Goal: Book appointment/travel/reservation

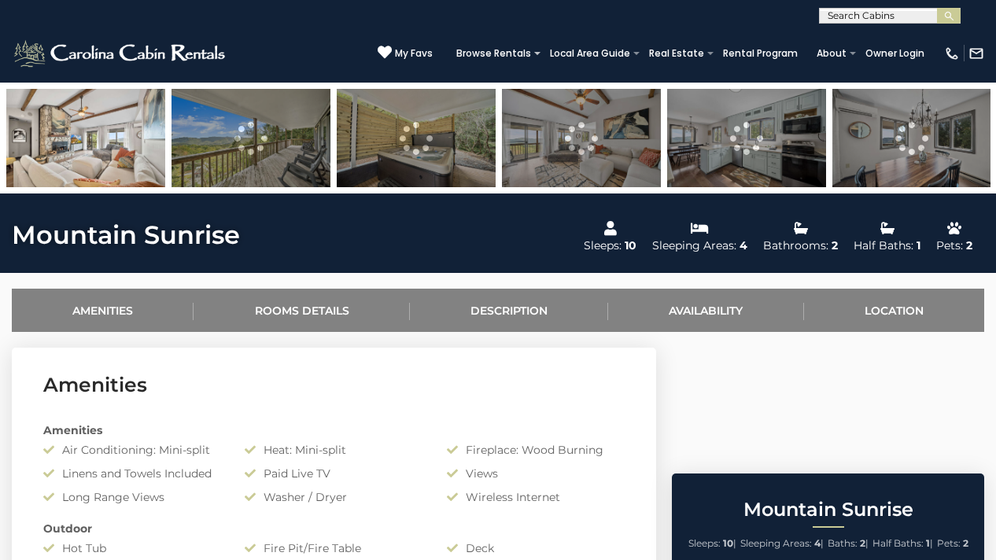
scroll to position [555, 0]
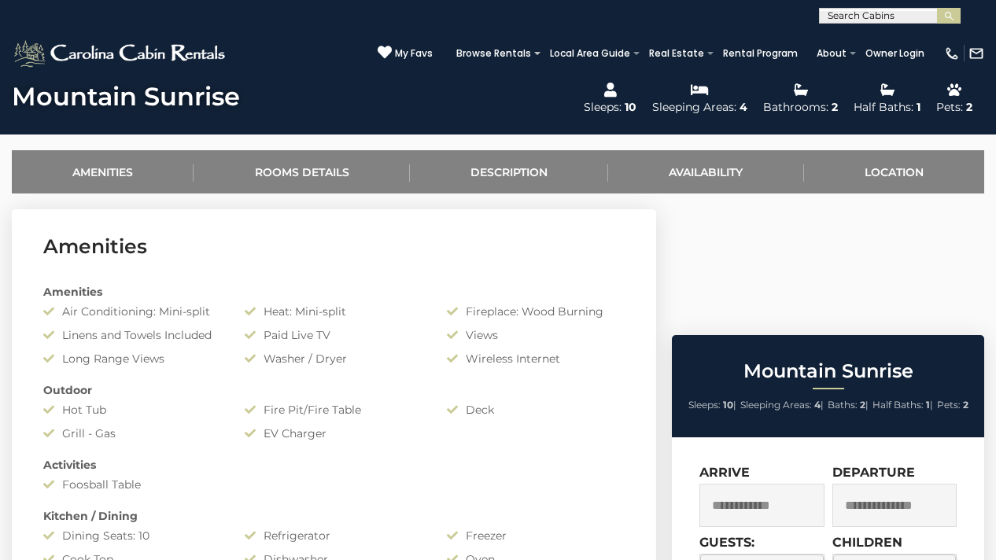
click at [768, 484] on input "text" at bounding box center [762, 505] width 125 height 43
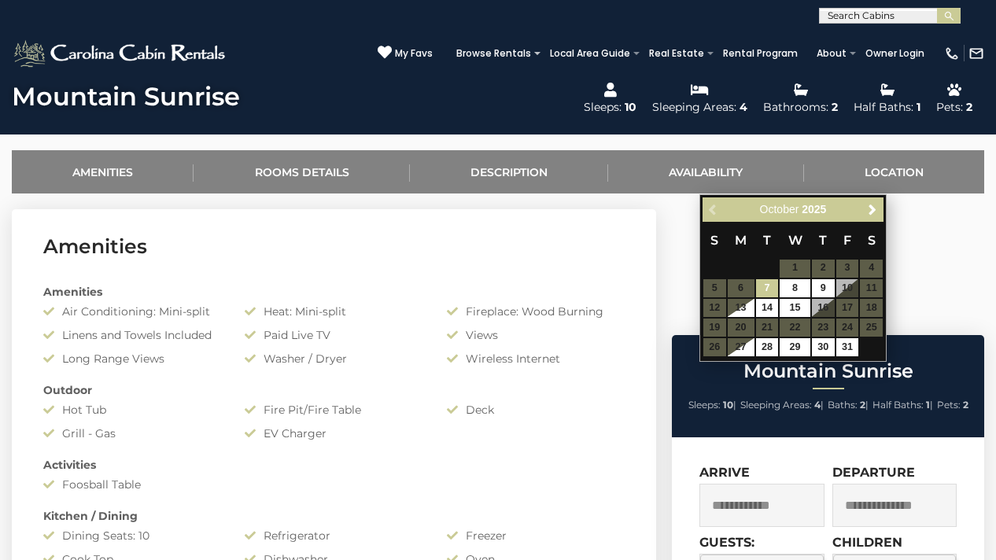
click at [582, 263] on section "Amenities Amenities Air Conditioning: Mini-split Heat: Mini-split Fireplace: Wo…" at bounding box center [334, 522] width 645 height 626
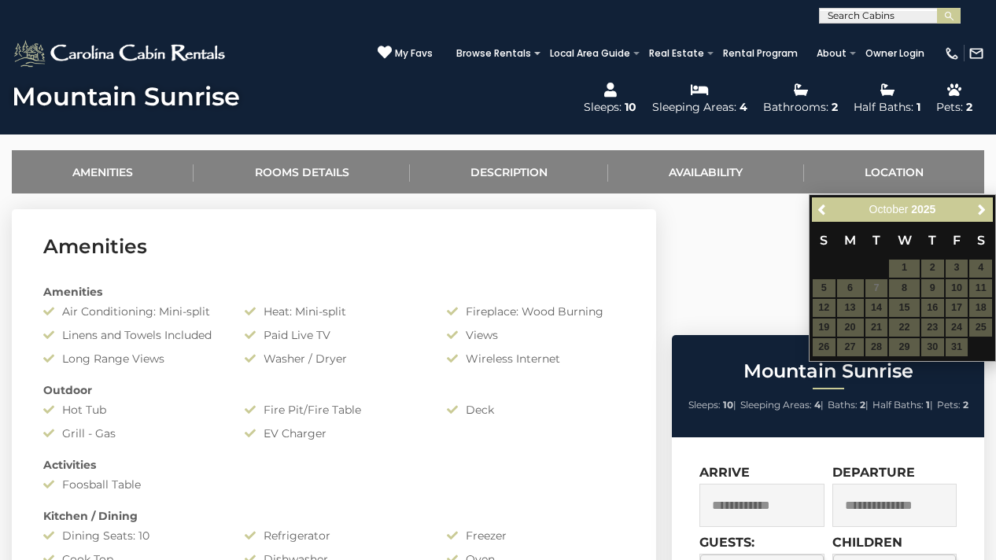
scroll to position [535, 0]
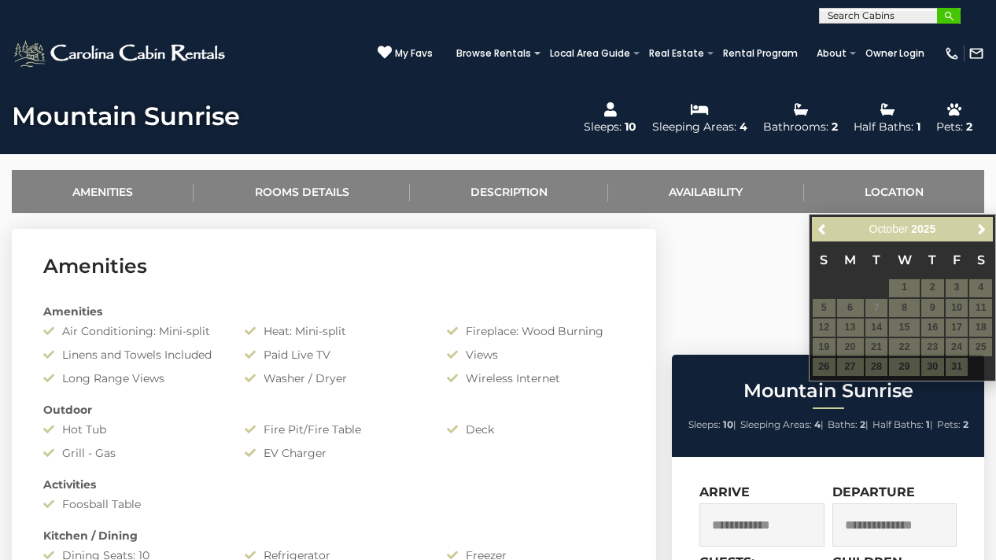
click at [951, 16] on img "submit" at bounding box center [950, 16] width 12 height 12
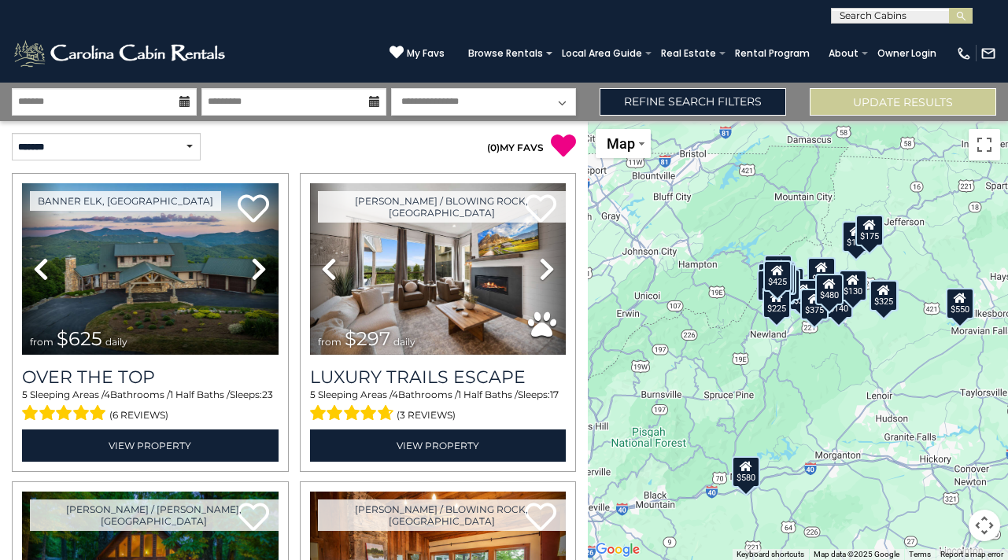
click at [185, 102] on icon at bounding box center [184, 101] width 11 height 11
click at [183, 102] on icon at bounding box center [184, 101] width 11 height 11
click at [110, 105] on input "text" at bounding box center [104, 102] width 185 height 28
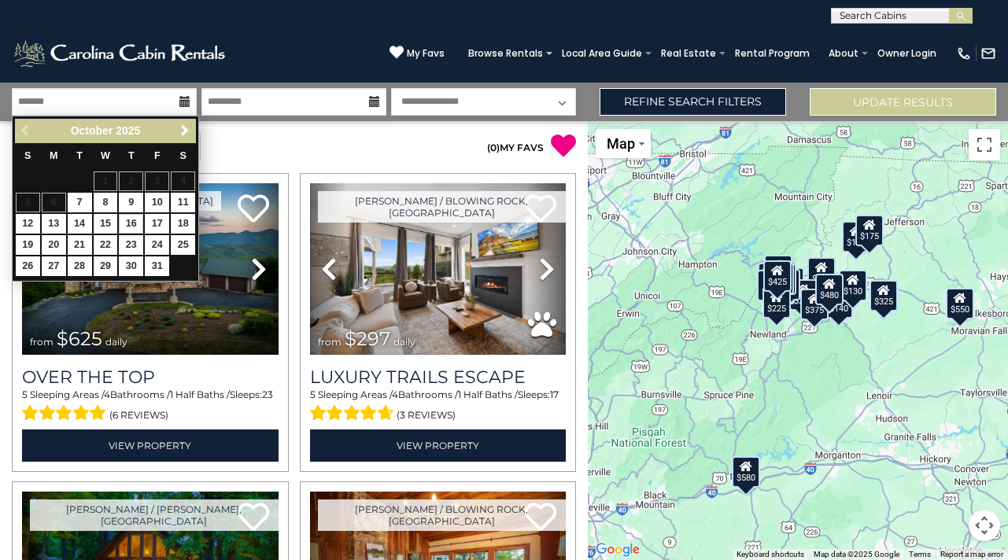
click at [131, 221] on link "16" at bounding box center [131, 224] width 24 height 20
type input "********"
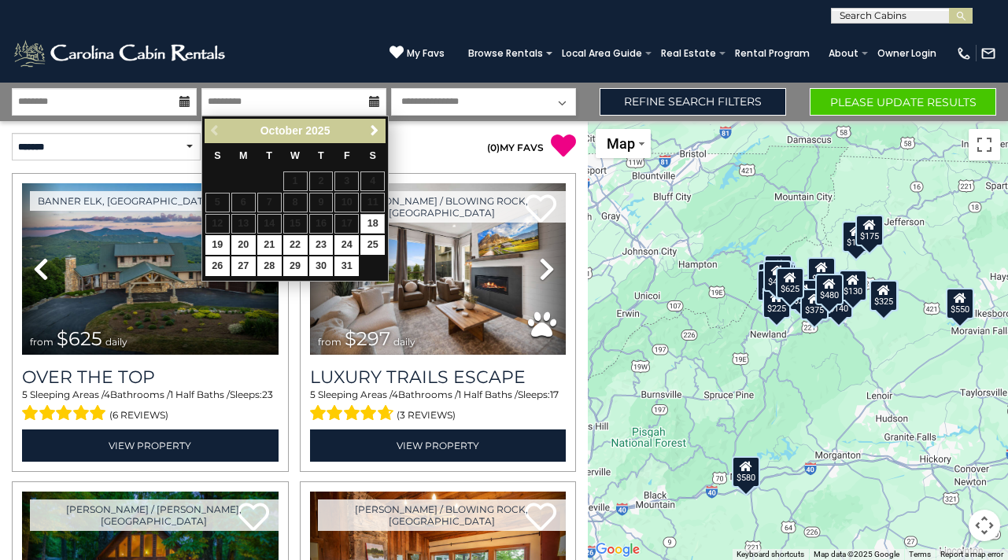
click at [372, 218] on link "18" at bounding box center [372, 224] width 24 height 20
type input "********"
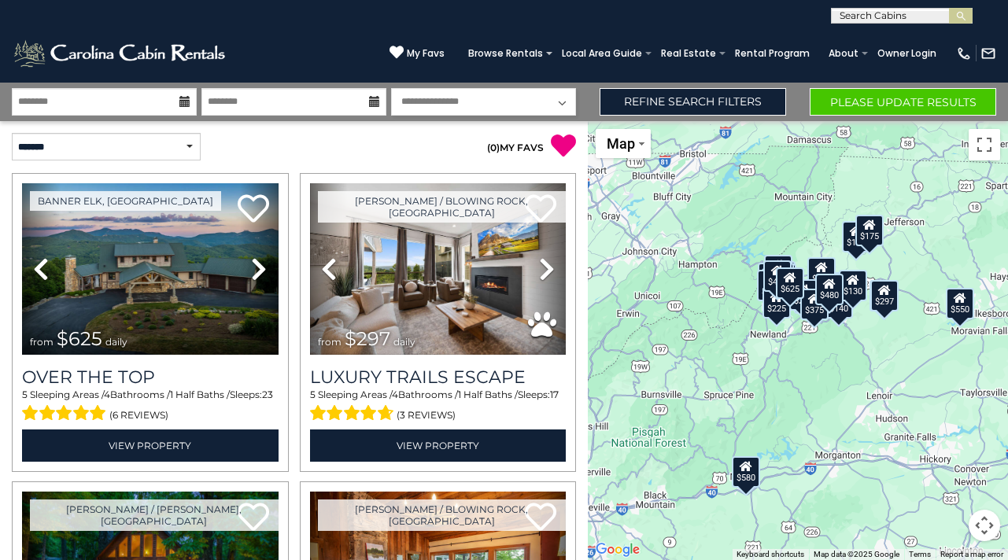
click at [897, 103] on button "Please Update Results" at bounding box center [903, 102] width 187 height 28
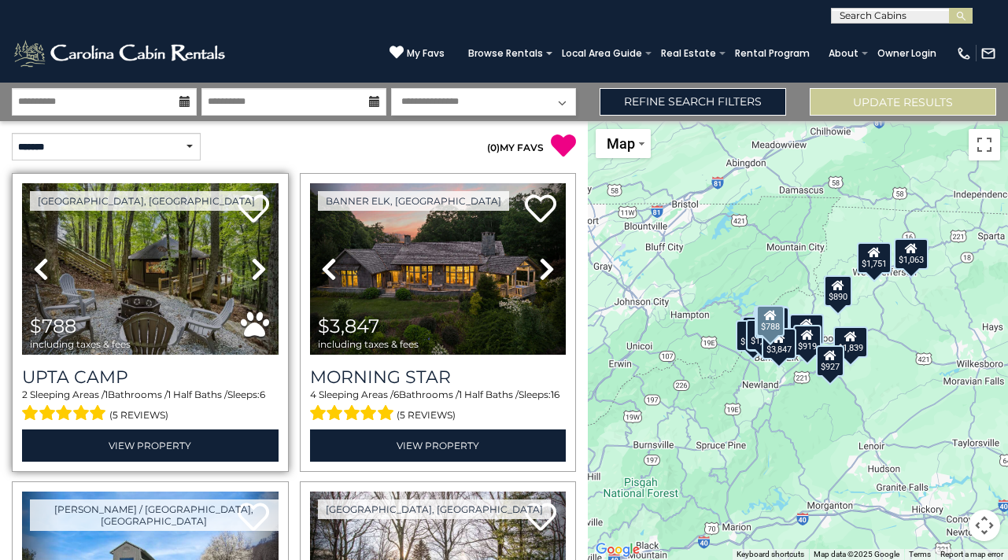
click at [253, 264] on icon at bounding box center [259, 269] width 16 height 25
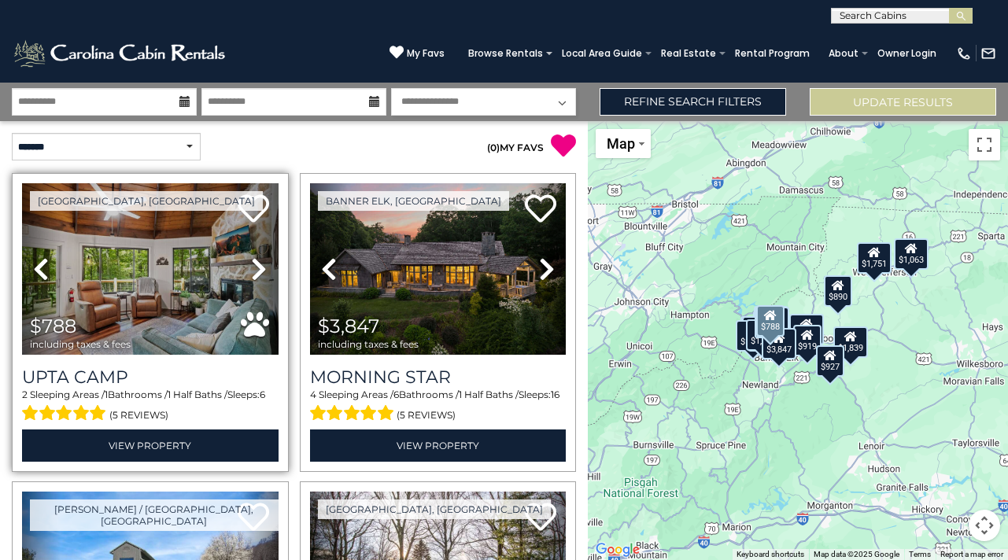
click at [253, 264] on icon at bounding box center [259, 269] width 16 height 25
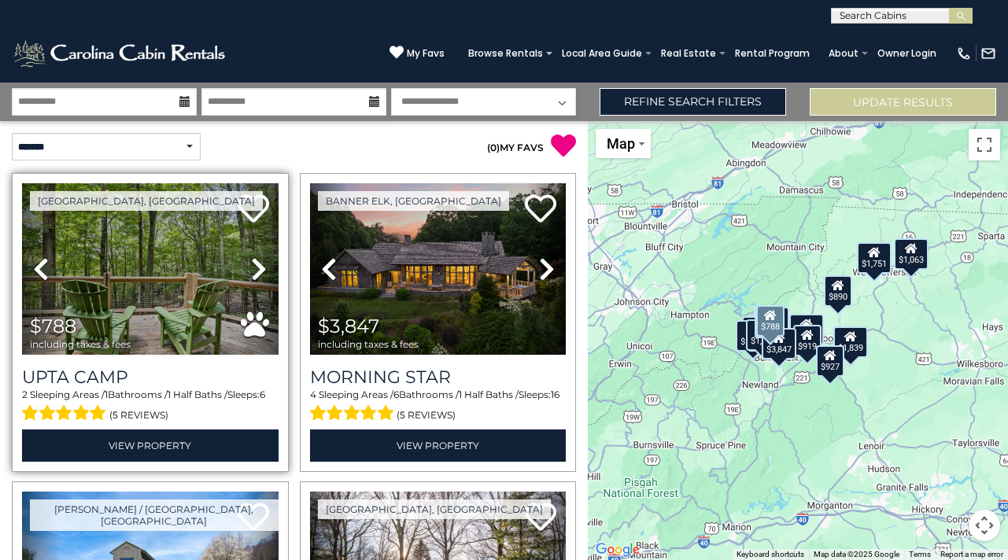
click at [253, 264] on icon at bounding box center [259, 269] width 16 height 25
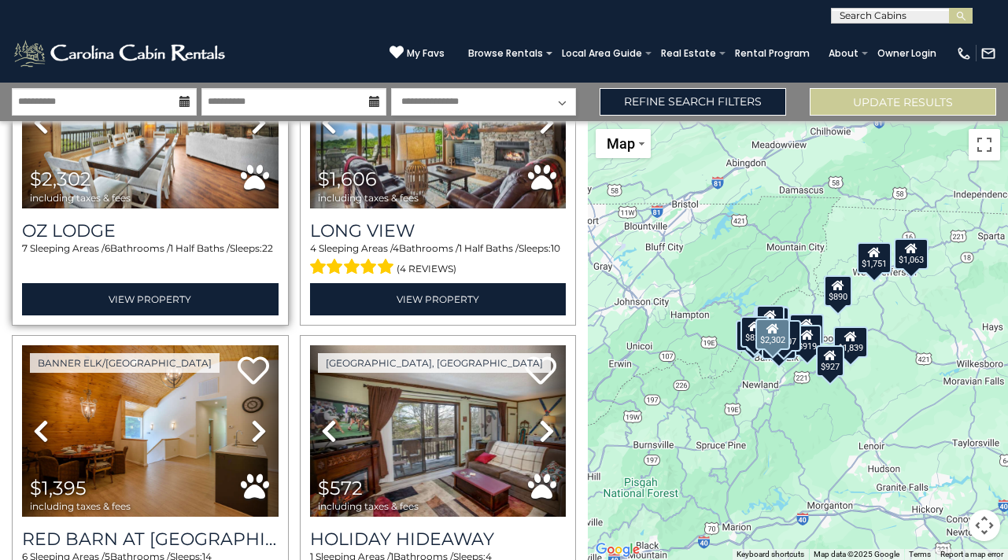
scroll to position [1396, 0]
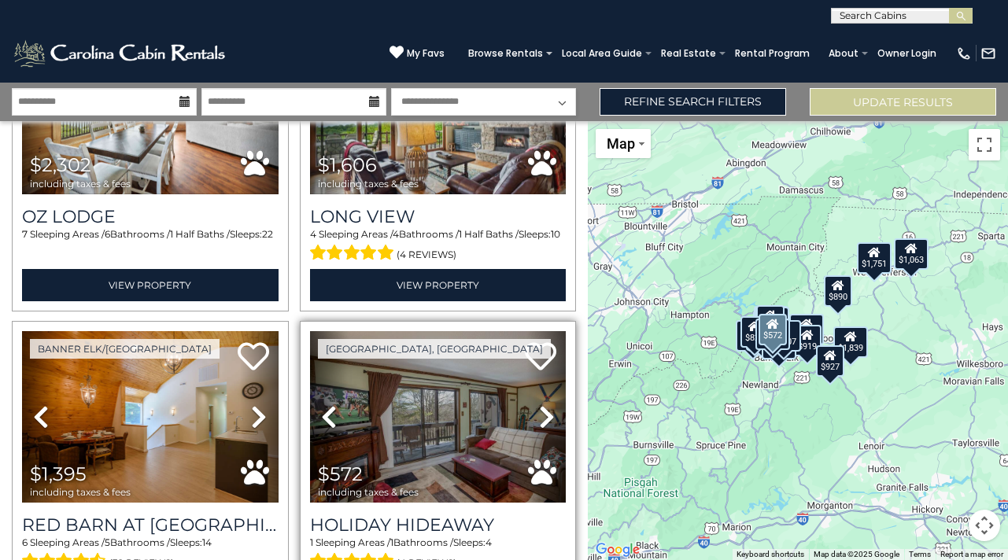
click at [547, 404] on icon at bounding box center [547, 416] width 16 height 25
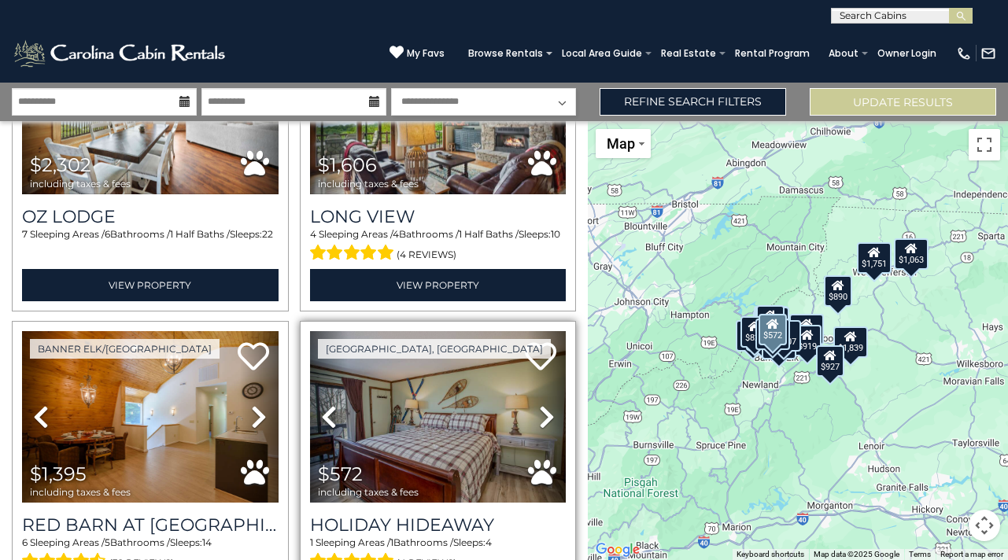
click at [547, 404] on icon at bounding box center [547, 416] width 16 height 25
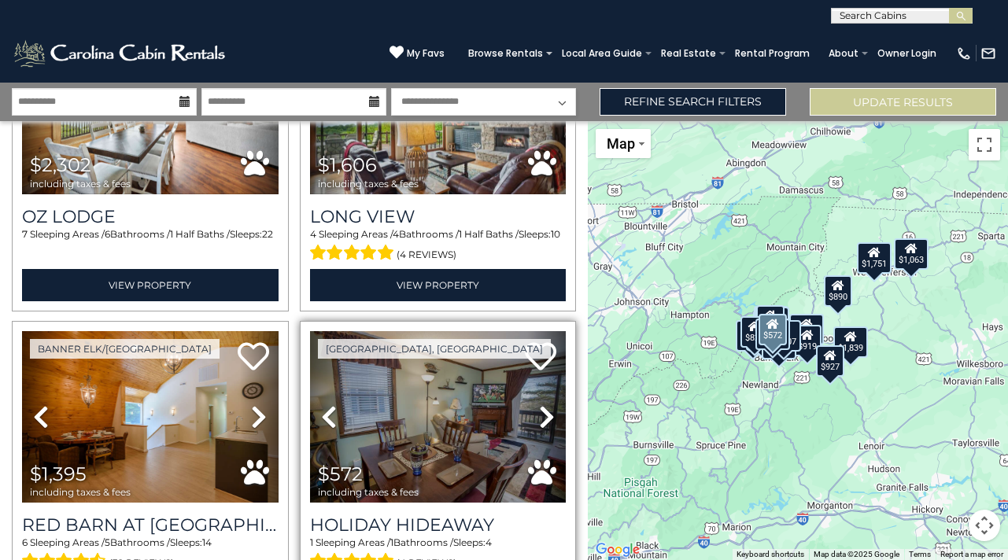
click at [547, 404] on icon at bounding box center [547, 416] width 16 height 25
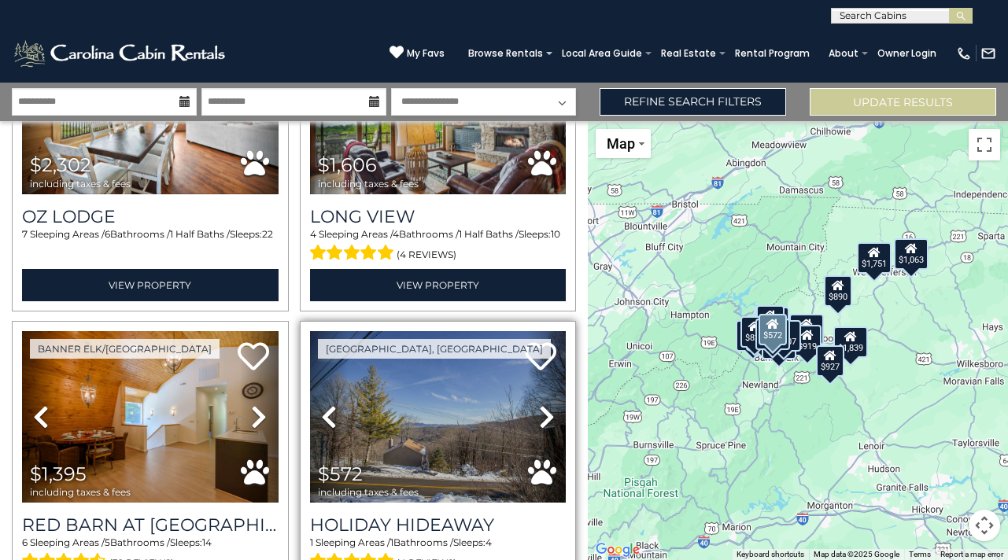
click at [547, 404] on icon at bounding box center [547, 416] width 16 height 25
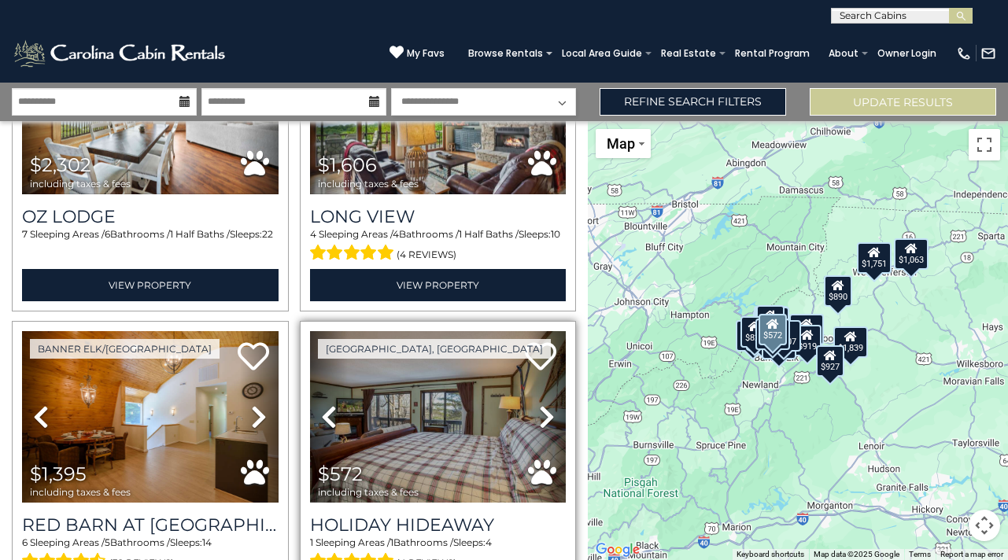
click at [547, 404] on icon at bounding box center [547, 416] width 16 height 25
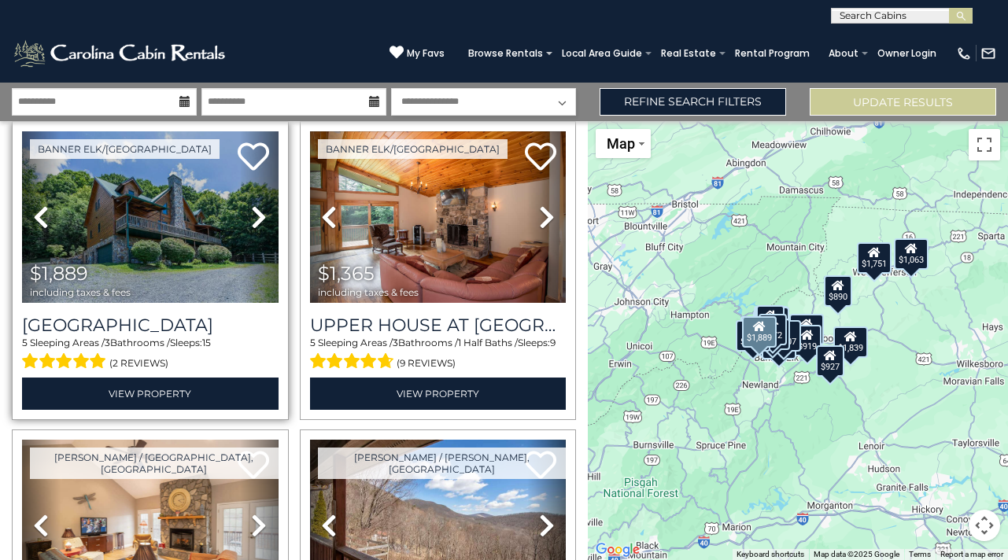
scroll to position [2026, 0]
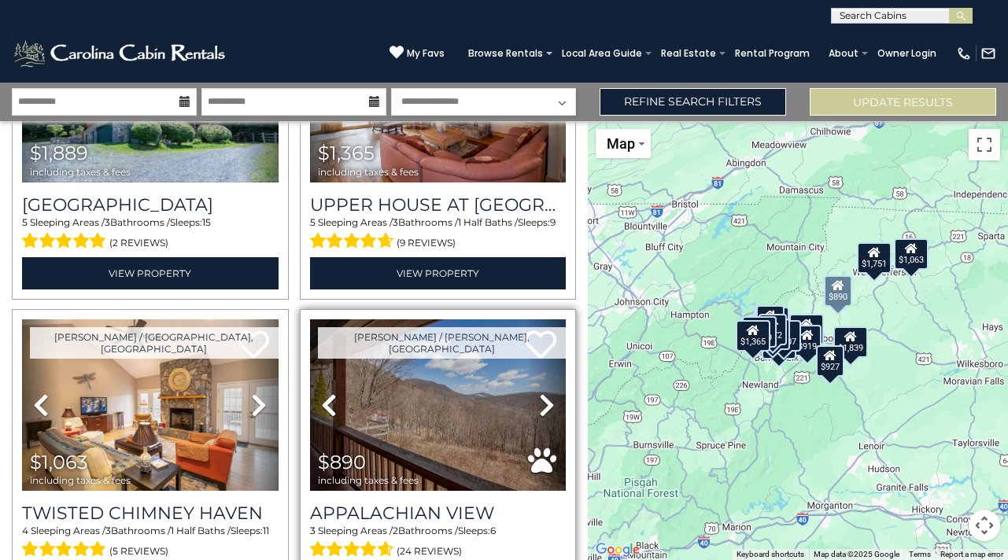
click at [543, 393] on icon at bounding box center [547, 405] width 16 height 25
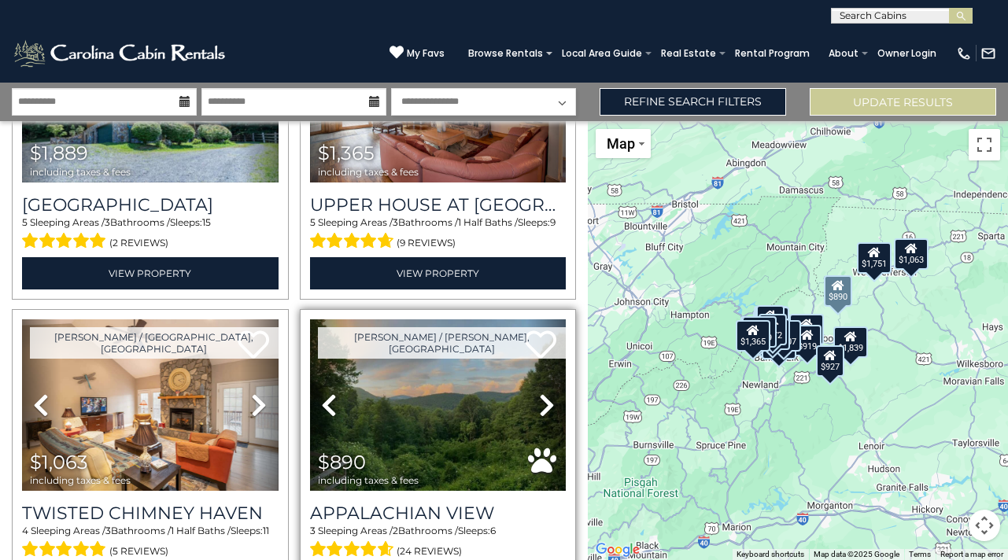
click at [543, 393] on icon at bounding box center [547, 405] width 16 height 25
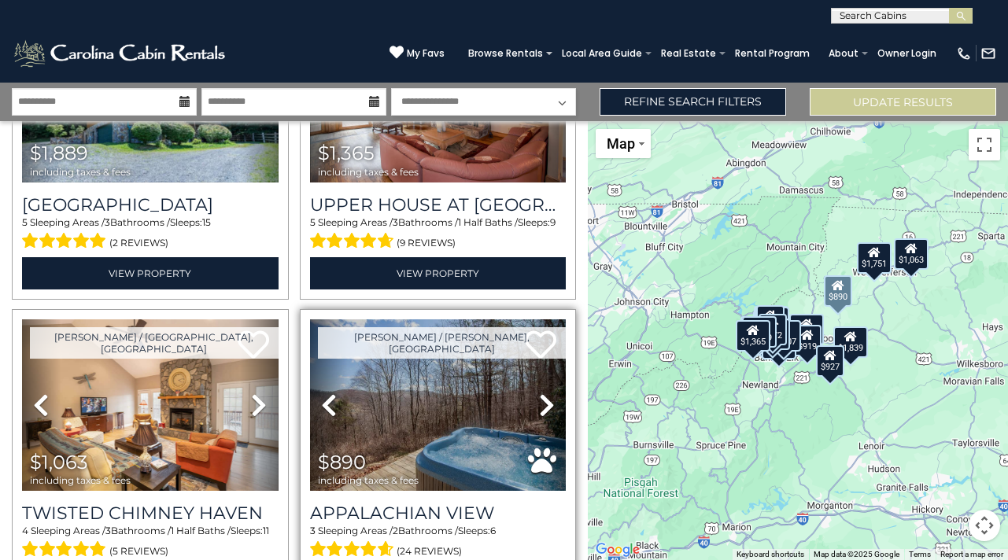
click at [543, 393] on icon at bounding box center [547, 405] width 16 height 25
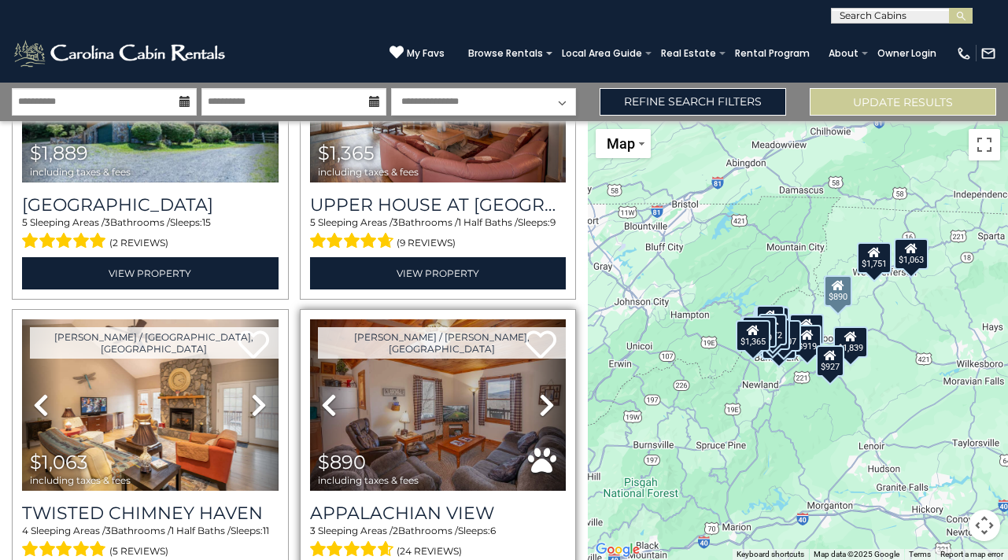
click at [543, 393] on icon at bounding box center [547, 405] width 16 height 25
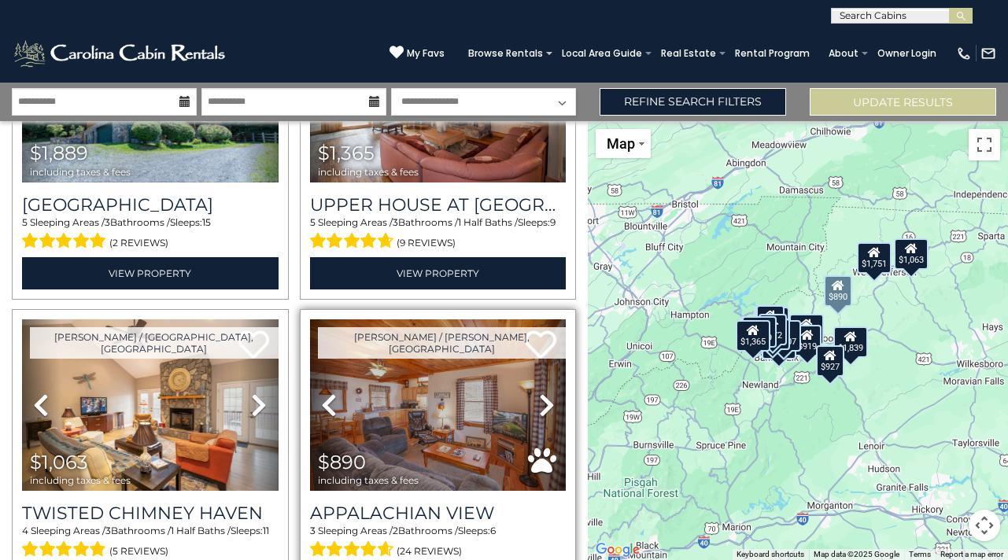
click at [543, 393] on icon at bounding box center [547, 405] width 16 height 25
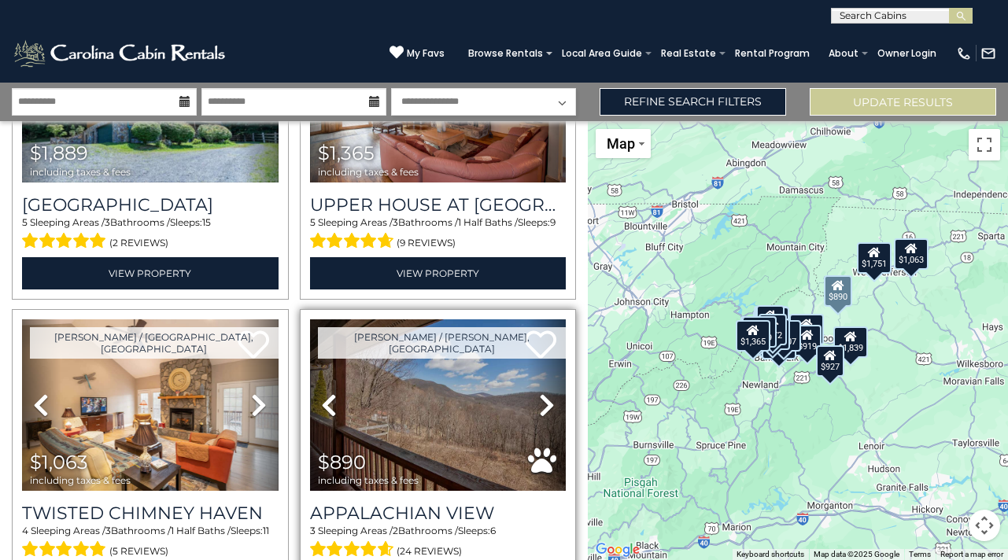
click at [543, 393] on icon at bounding box center [547, 405] width 16 height 25
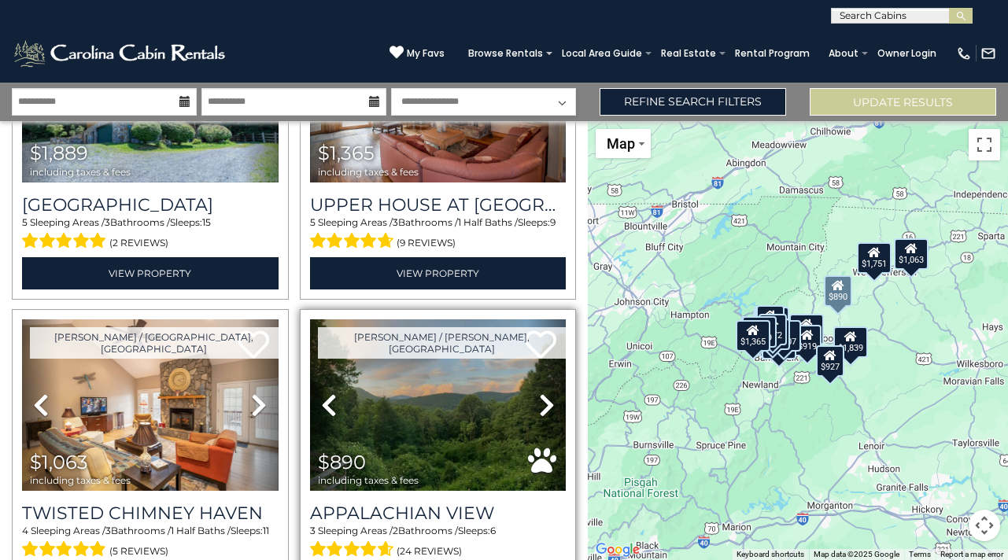
click at [543, 393] on icon at bounding box center [547, 405] width 16 height 25
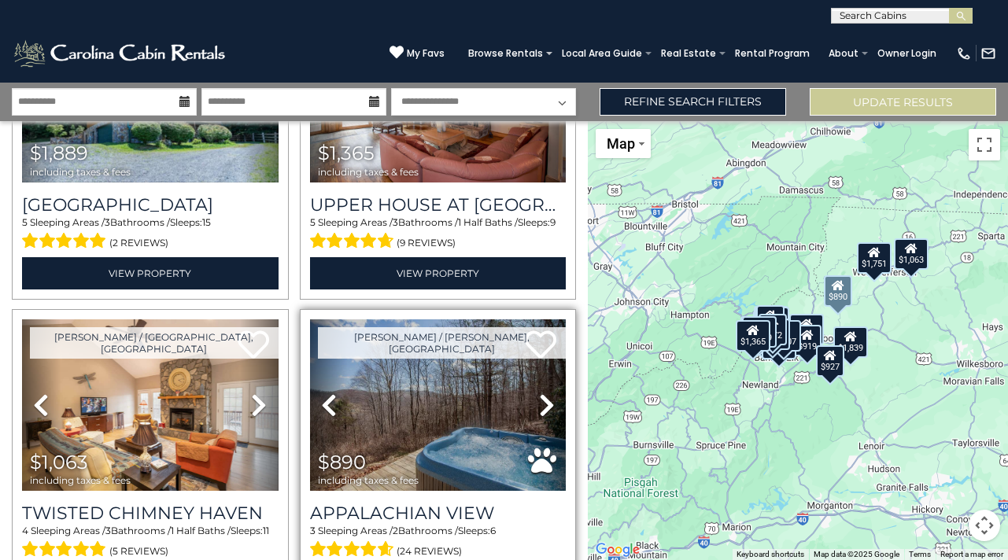
click at [543, 393] on icon at bounding box center [547, 405] width 16 height 25
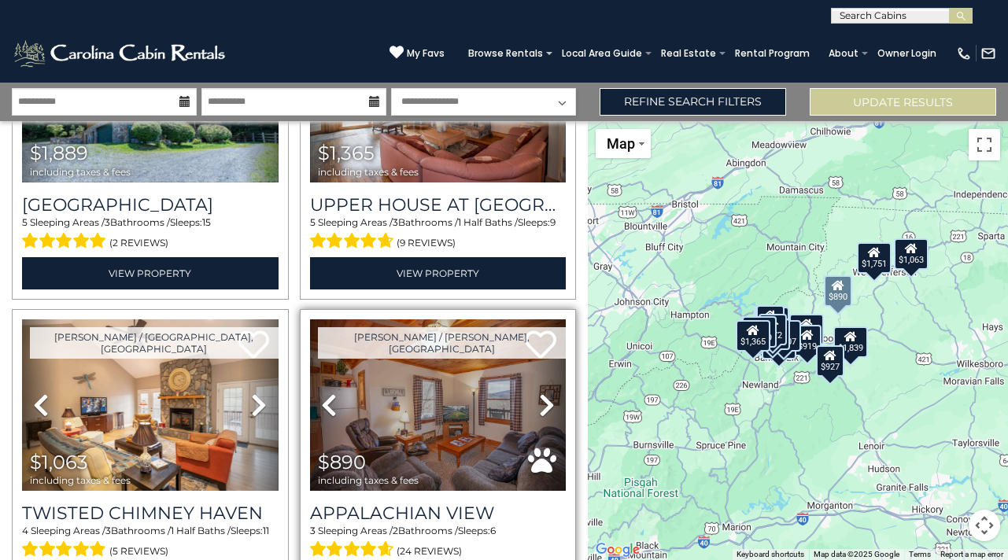
click at [543, 393] on icon at bounding box center [547, 405] width 16 height 25
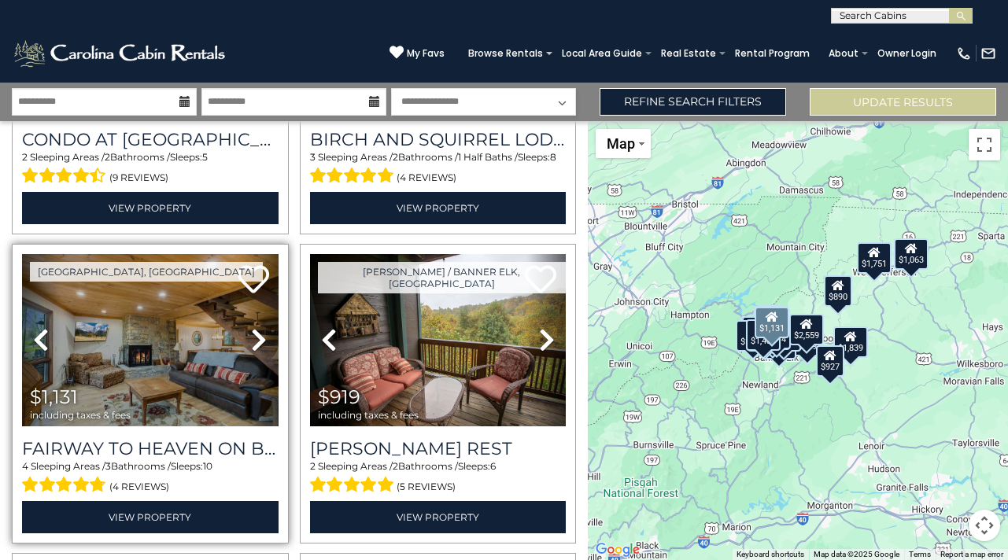
scroll to position [3124, 0]
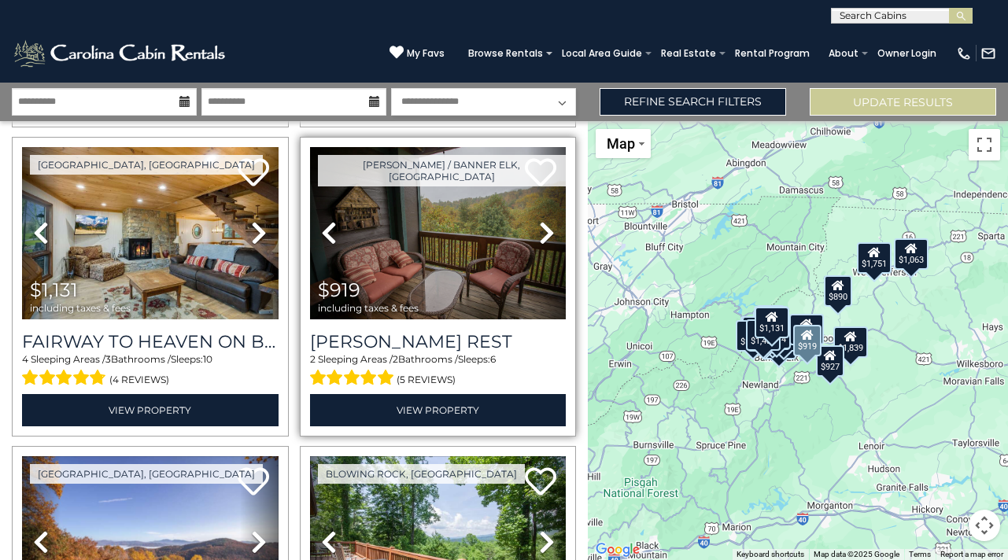
click at [545, 220] on icon at bounding box center [547, 232] width 16 height 25
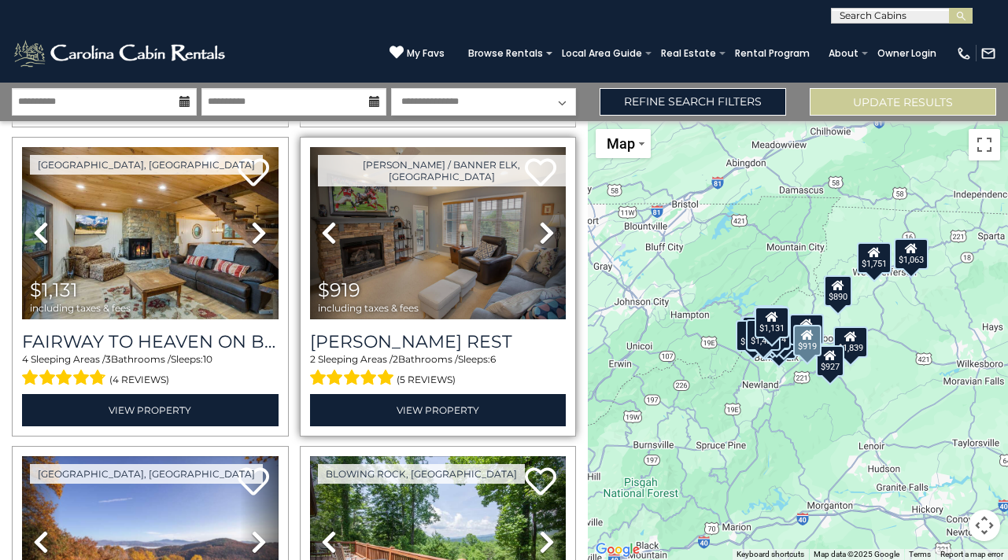
click at [545, 220] on icon at bounding box center [547, 232] width 16 height 25
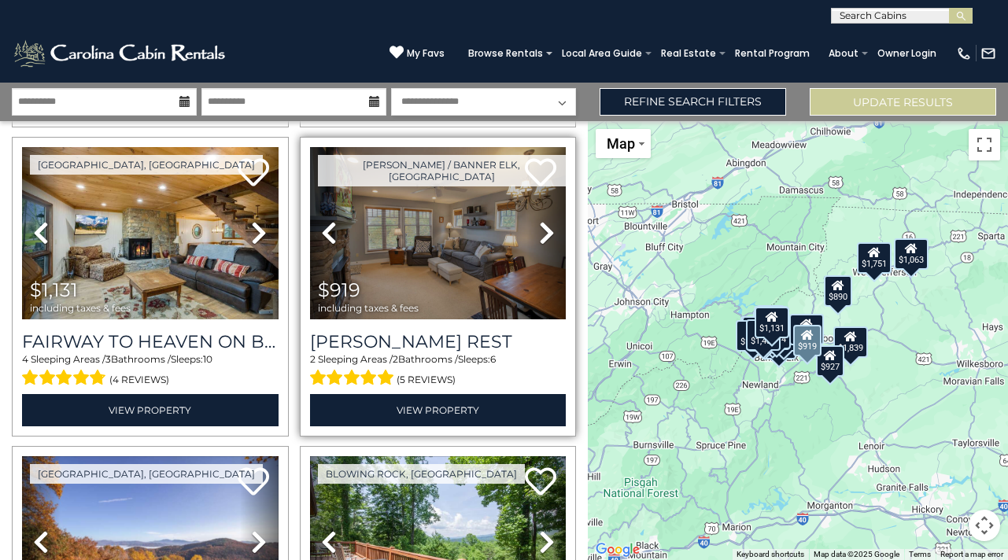
click at [545, 220] on icon at bounding box center [547, 232] width 16 height 25
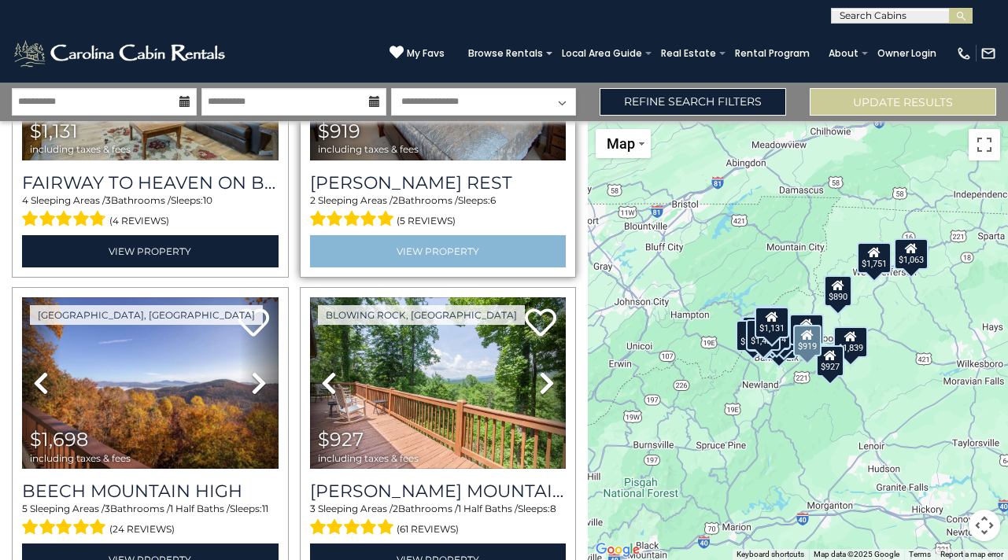
scroll to position [3286, 0]
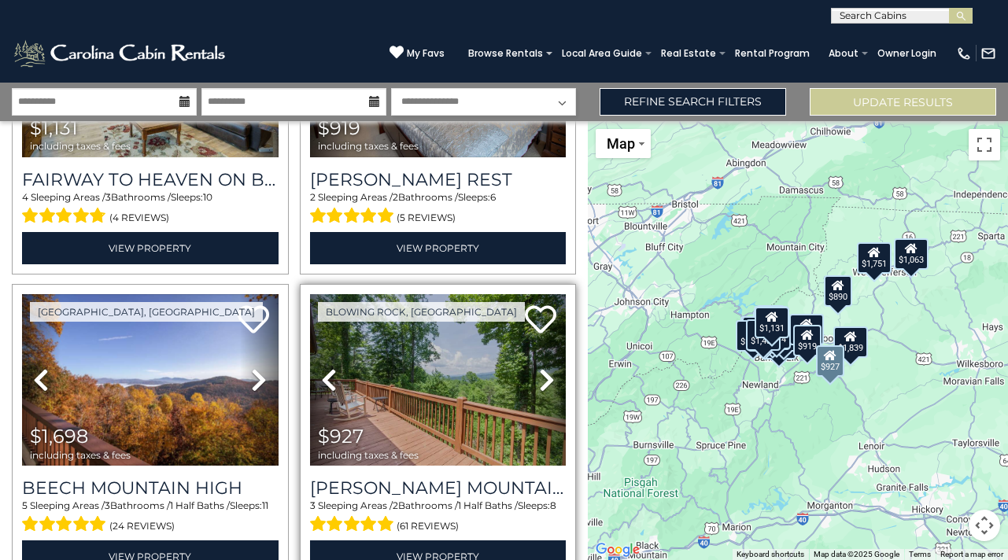
click at [545, 368] on icon at bounding box center [547, 380] width 16 height 25
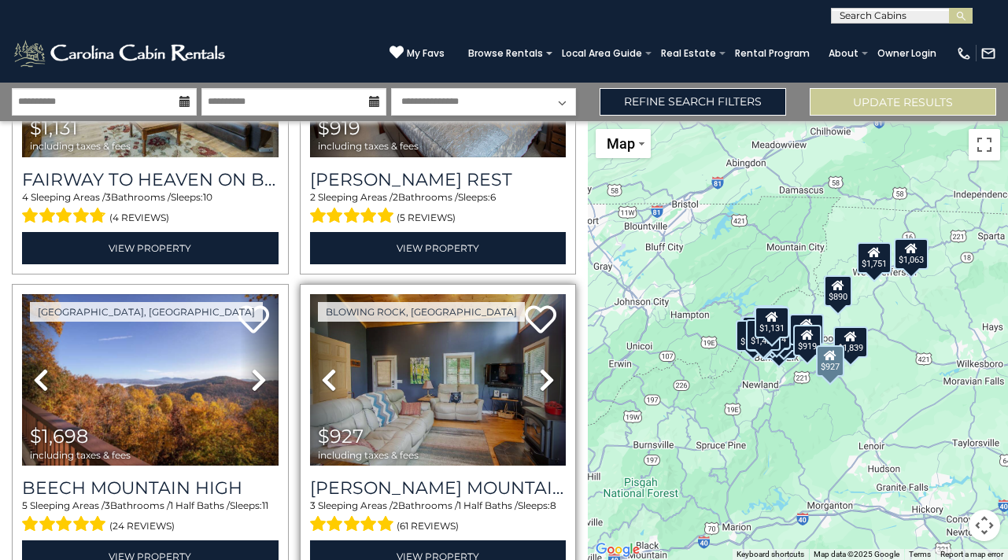
click at [545, 368] on icon at bounding box center [547, 380] width 16 height 25
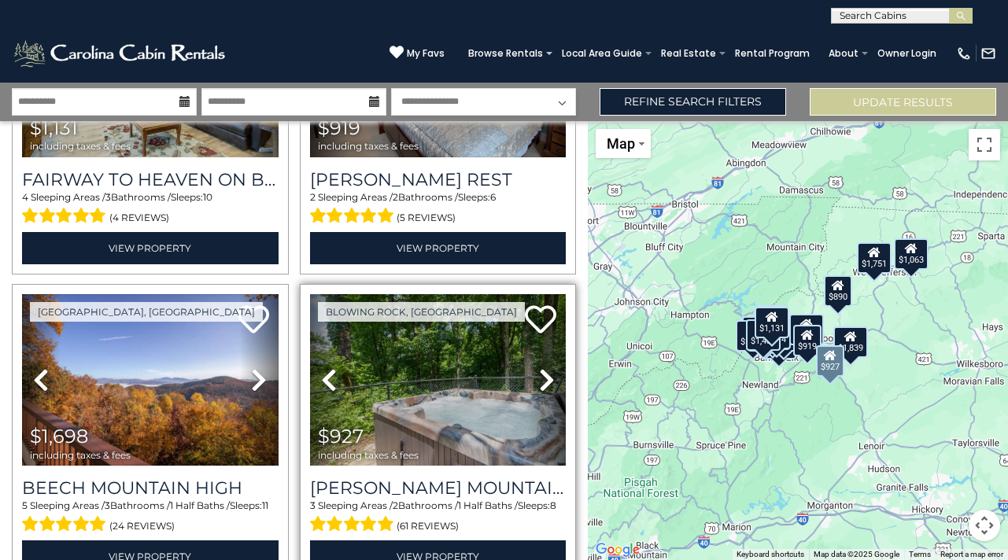
click at [545, 368] on icon at bounding box center [547, 380] width 16 height 25
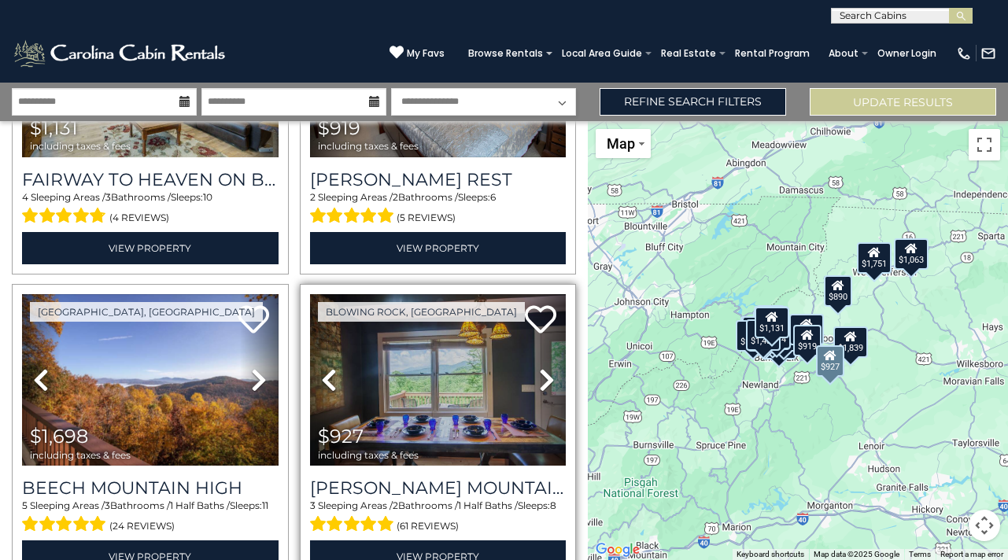
click at [439, 351] on img at bounding box center [438, 380] width 257 height 172
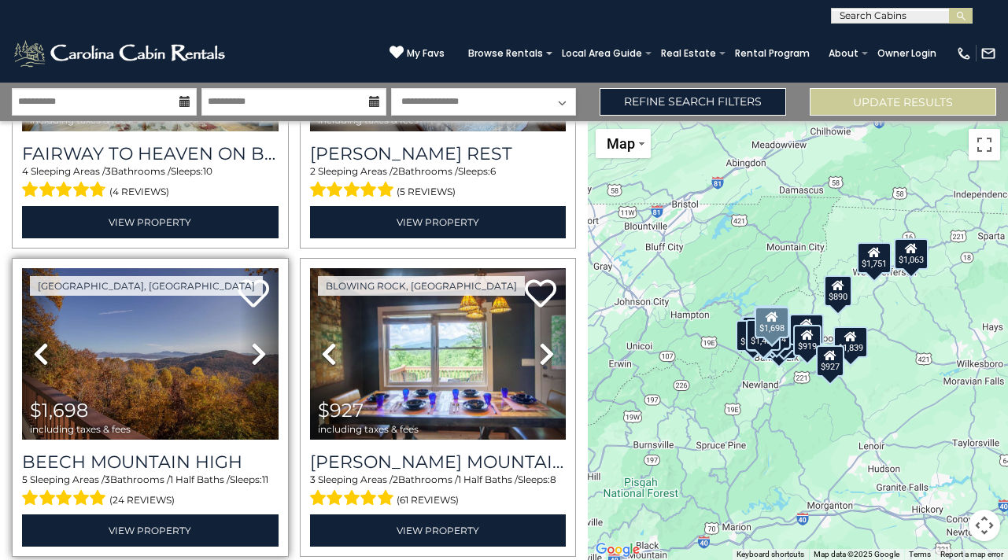
scroll to position [3601, 0]
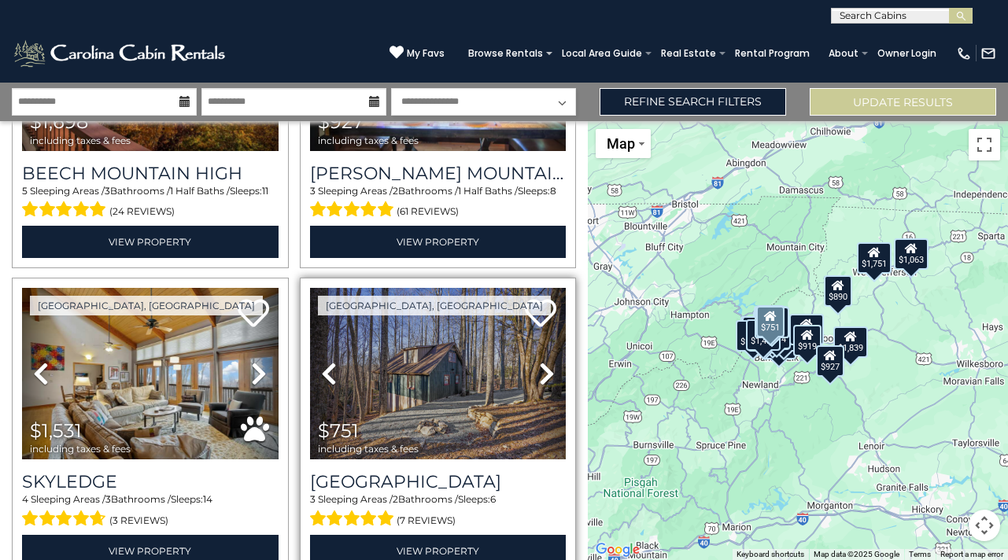
click at [547, 361] on icon at bounding box center [547, 373] width 16 height 25
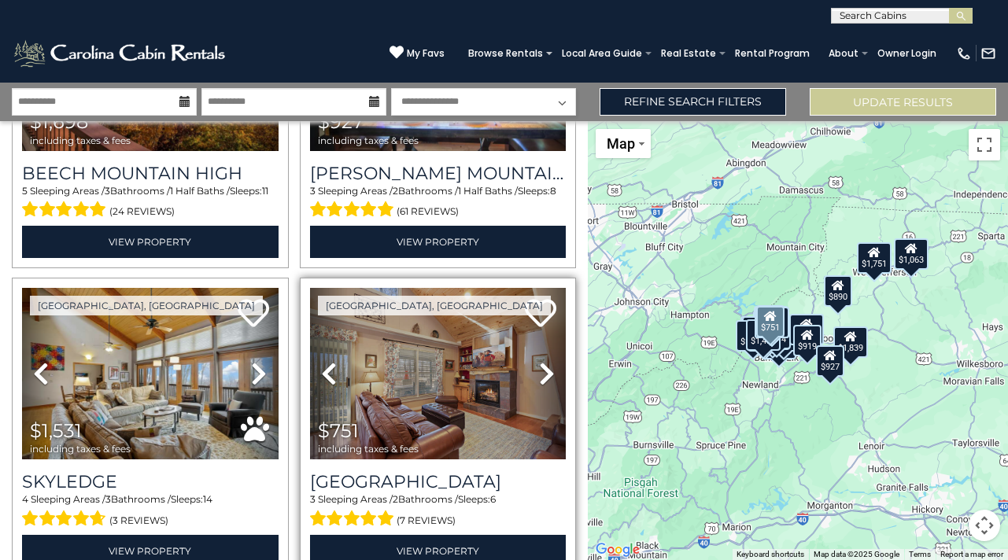
click at [547, 361] on icon at bounding box center [547, 373] width 16 height 25
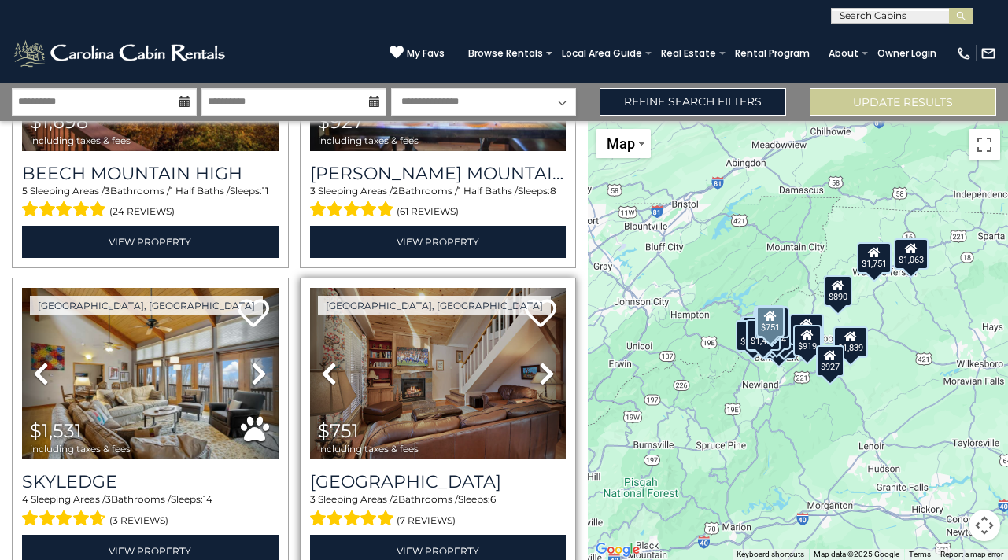
click at [547, 361] on icon at bounding box center [547, 373] width 16 height 25
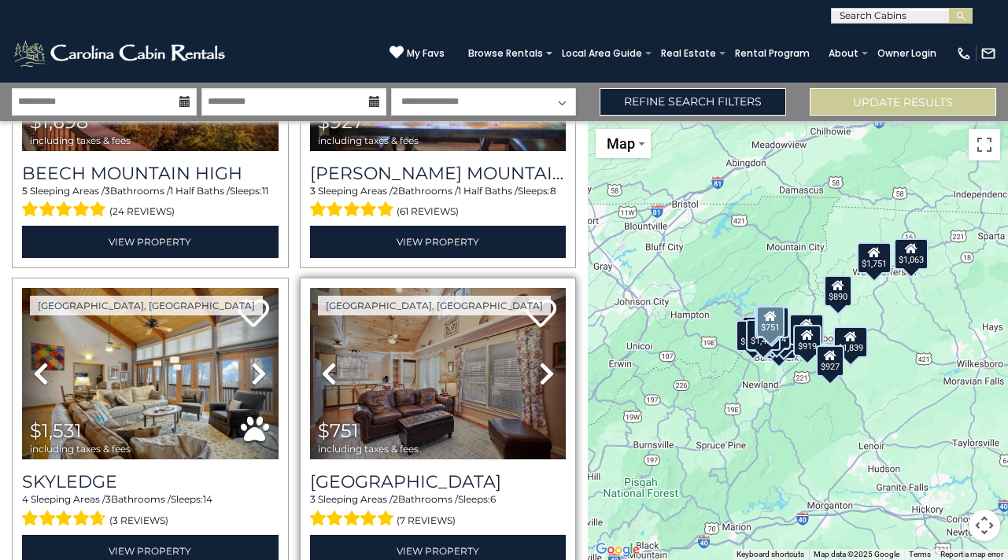
click at [547, 361] on icon at bounding box center [547, 373] width 16 height 25
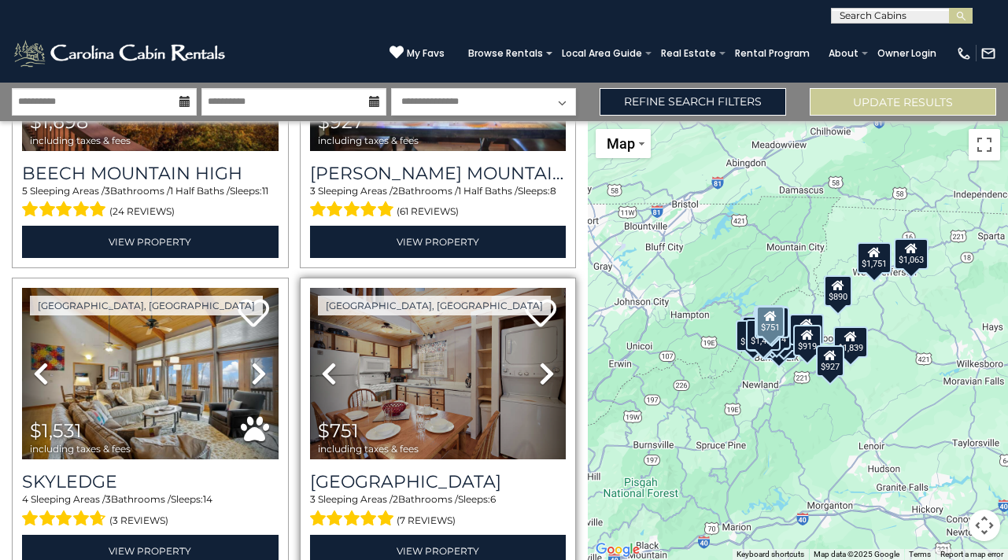
click at [547, 361] on icon at bounding box center [547, 373] width 16 height 25
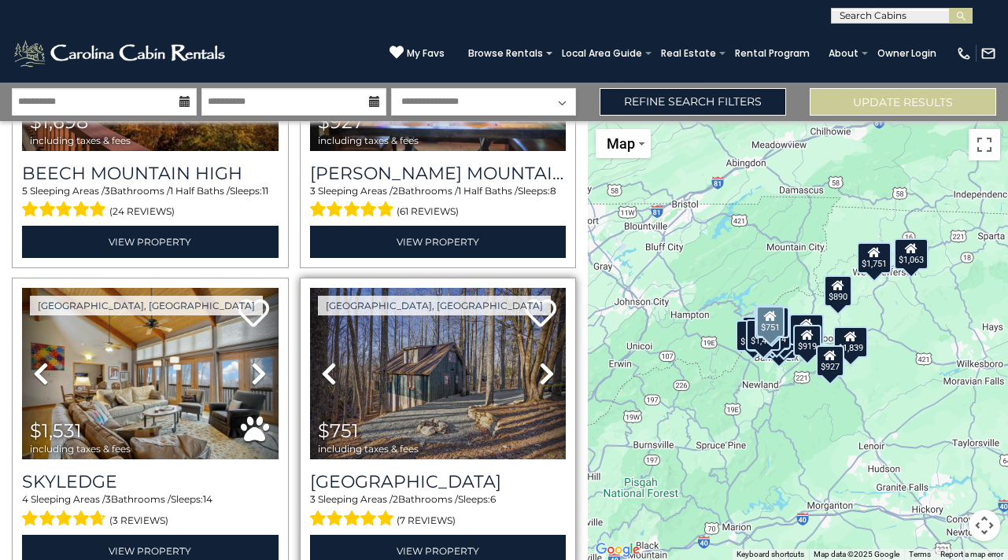
click at [547, 361] on icon at bounding box center [547, 373] width 16 height 25
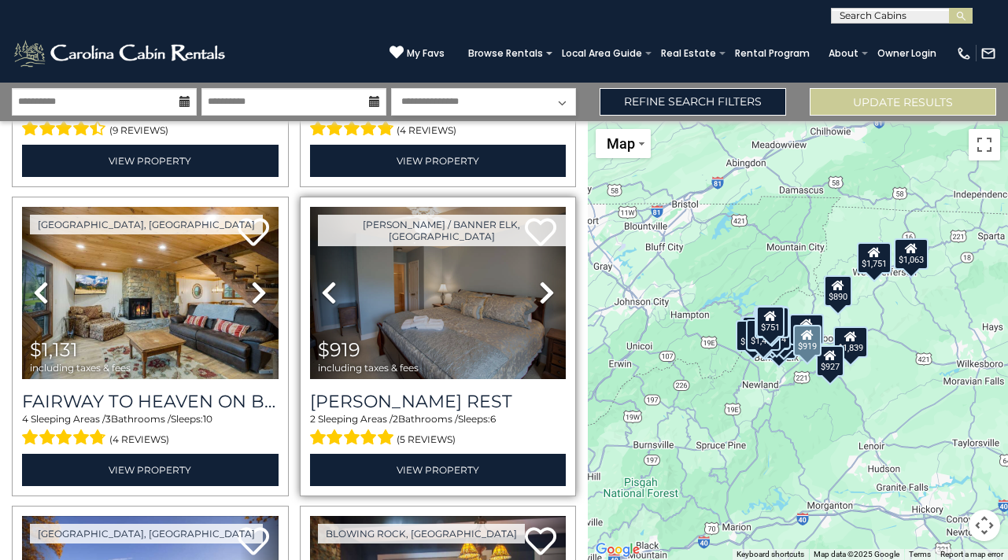
scroll to position [3061, 0]
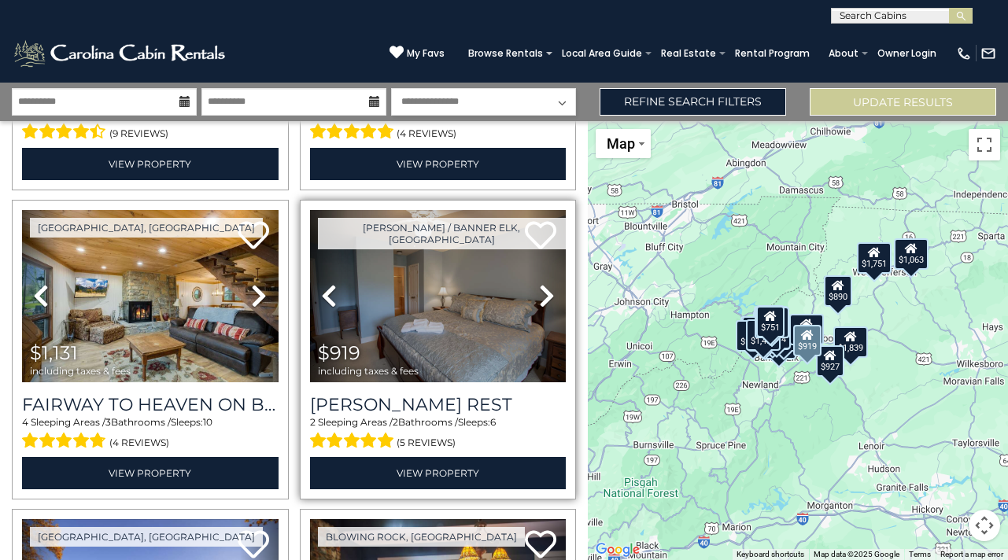
click at [541, 283] on icon at bounding box center [547, 295] width 16 height 25
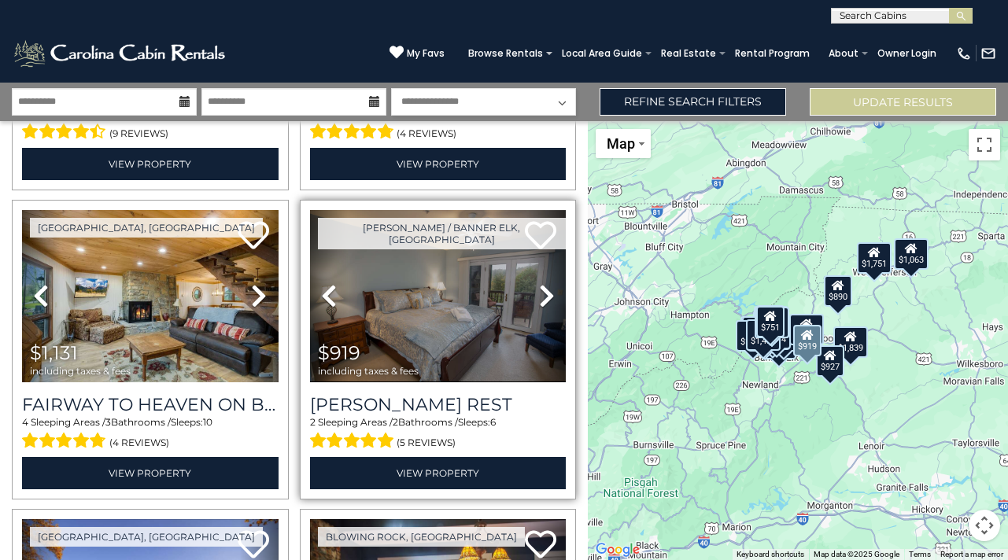
click at [541, 283] on icon at bounding box center [547, 295] width 16 height 25
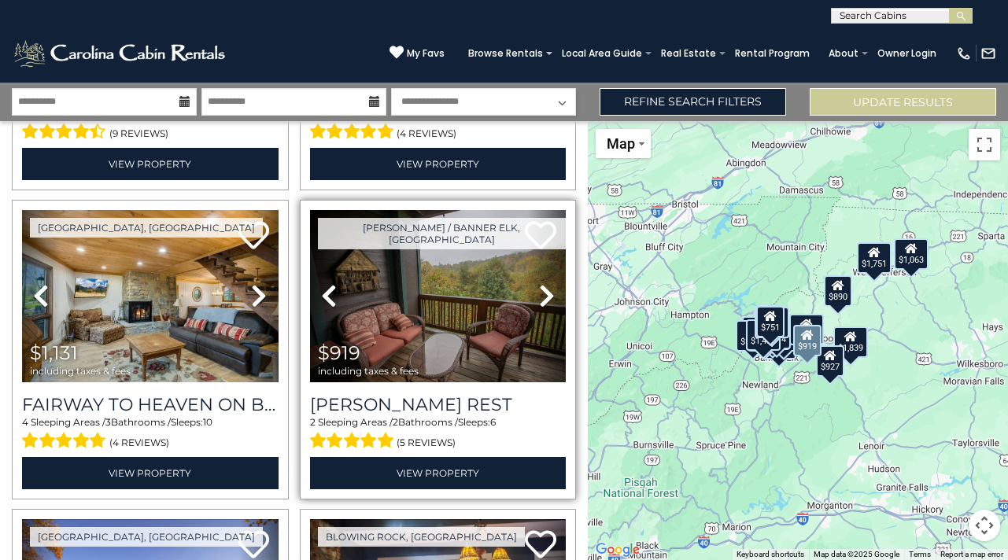
click at [541, 283] on icon at bounding box center [547, 295] width 16 height 25
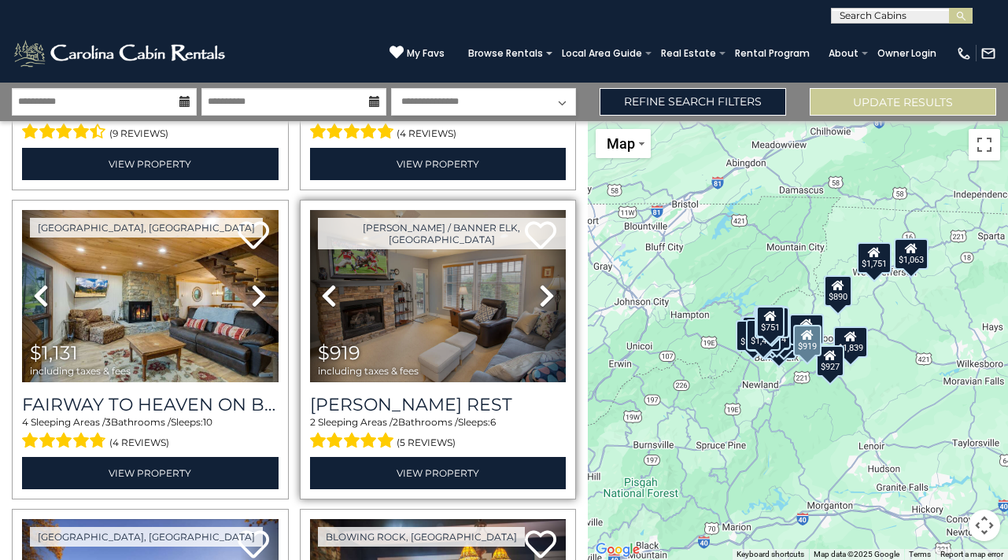
click at [541, 283] on icon at bounding box center [547, 295] width 16 height 25
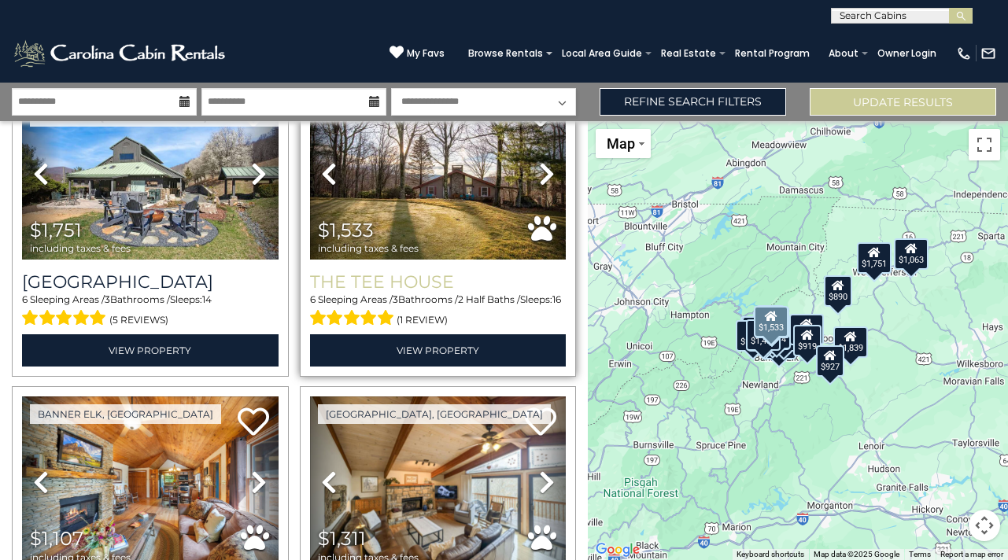
scroll to position [0, 0]
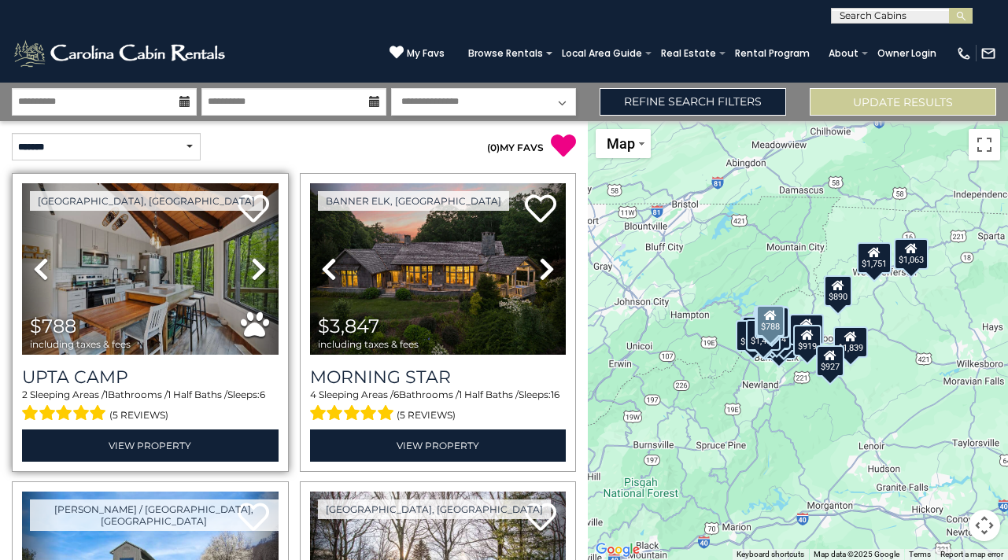
click at [256, 271] on icon at bounding box center [259, 269] width 16 height 25
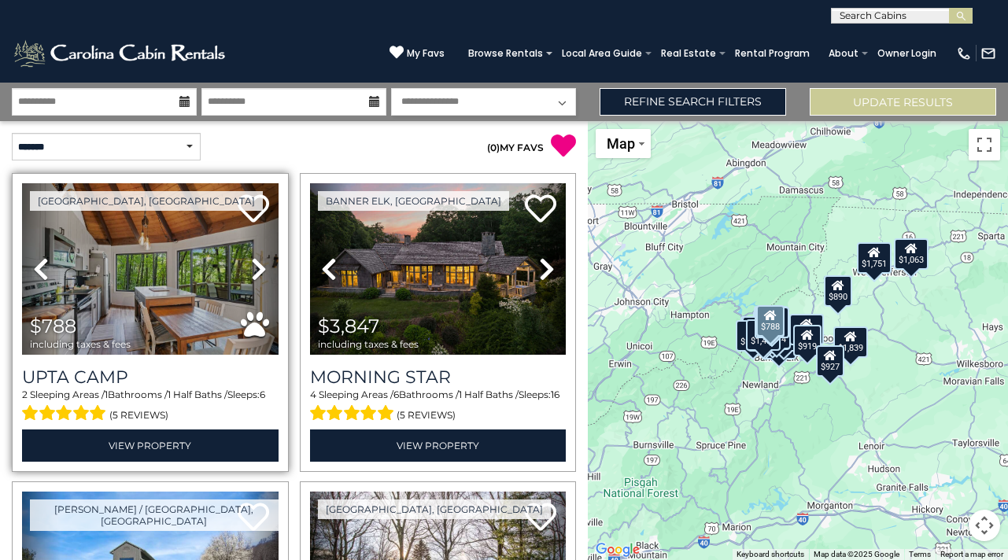
click at [256, 271] on icon at bounding box center [259, 269] width 16 height 25
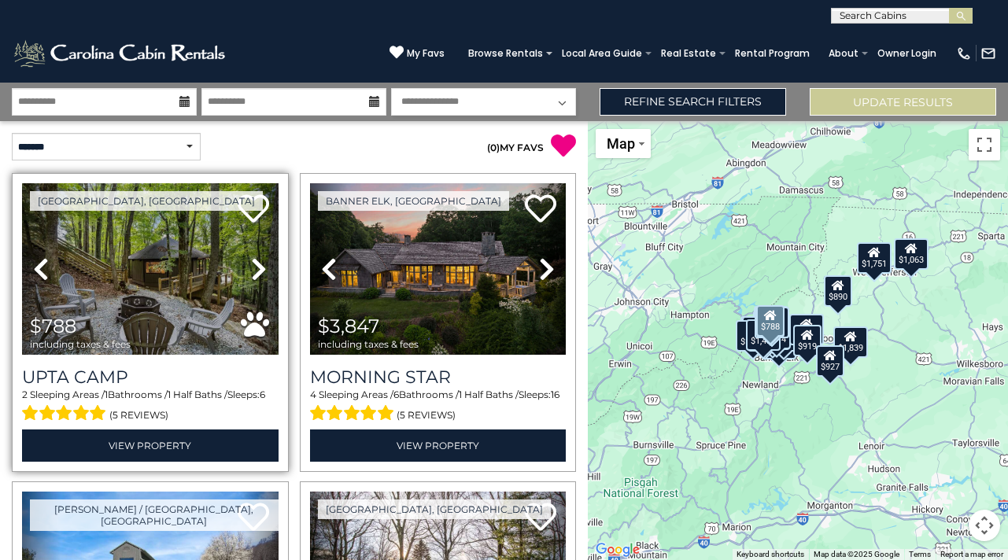
click at [256, 271] on icon at bounding box center [259, 269] width 16 height 25
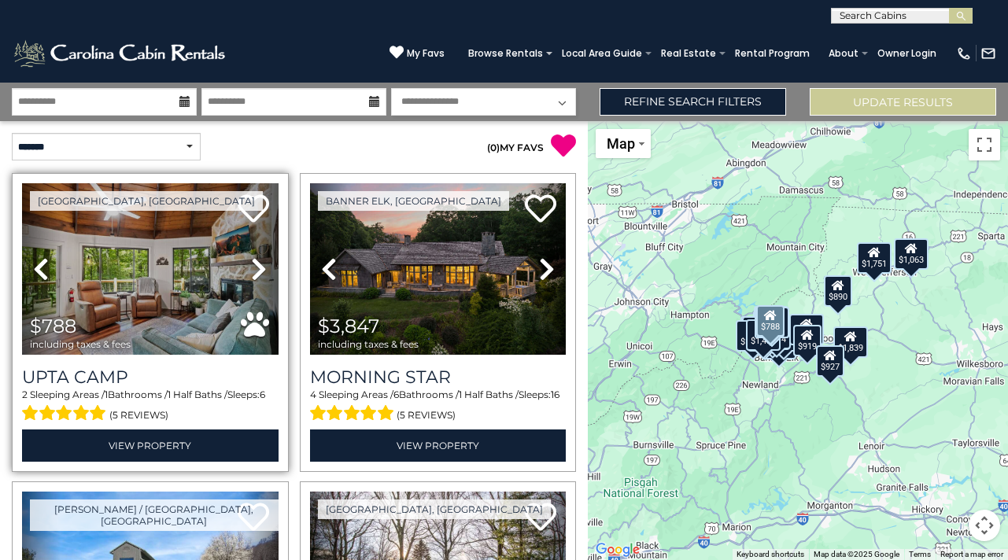
click at [256, 271] on icon at bounding box center [259, 269] width 16 height 25
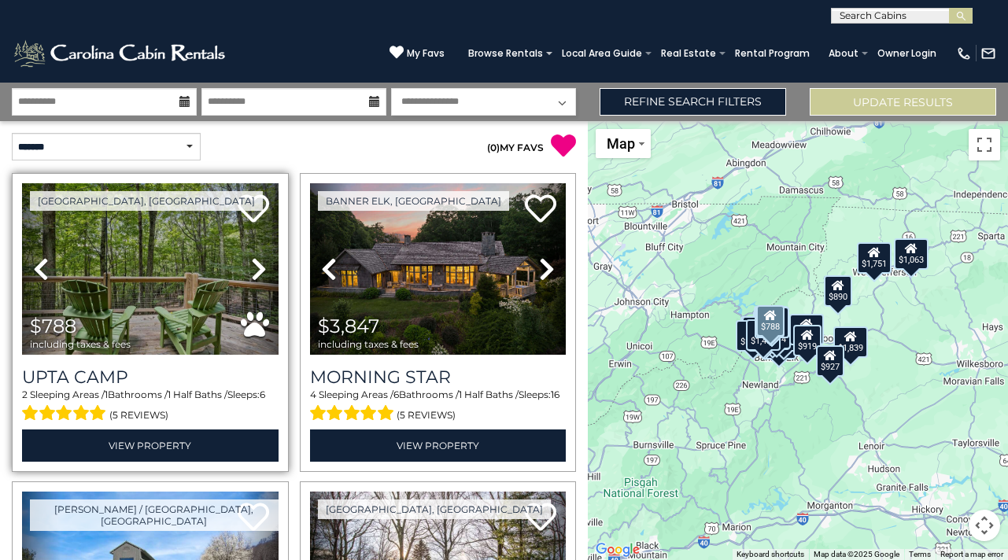
click at [256, 271] on icon at bounding box center [259, 269] width 16 height 25
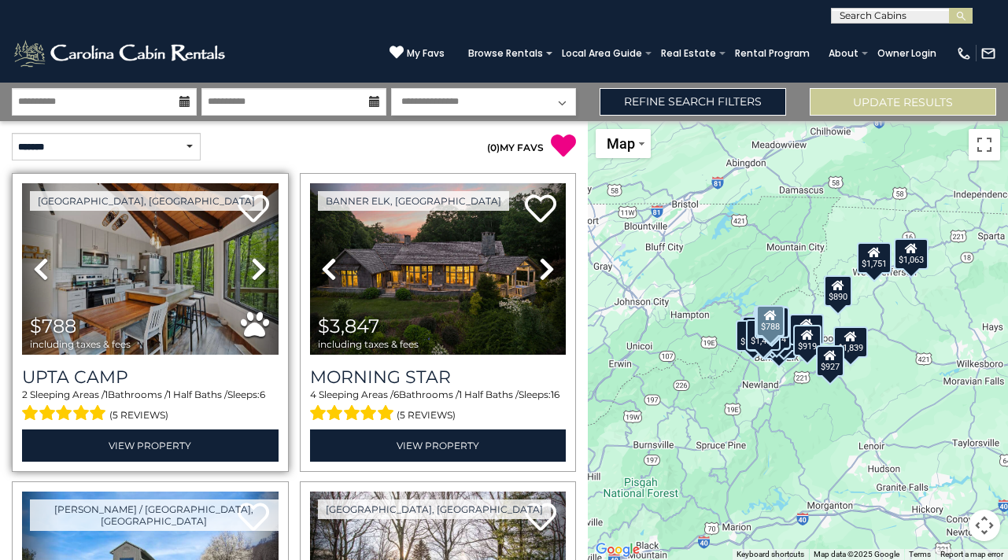
click at [256, 271] on icon at bounding box center [259, 269] width 16 height 25
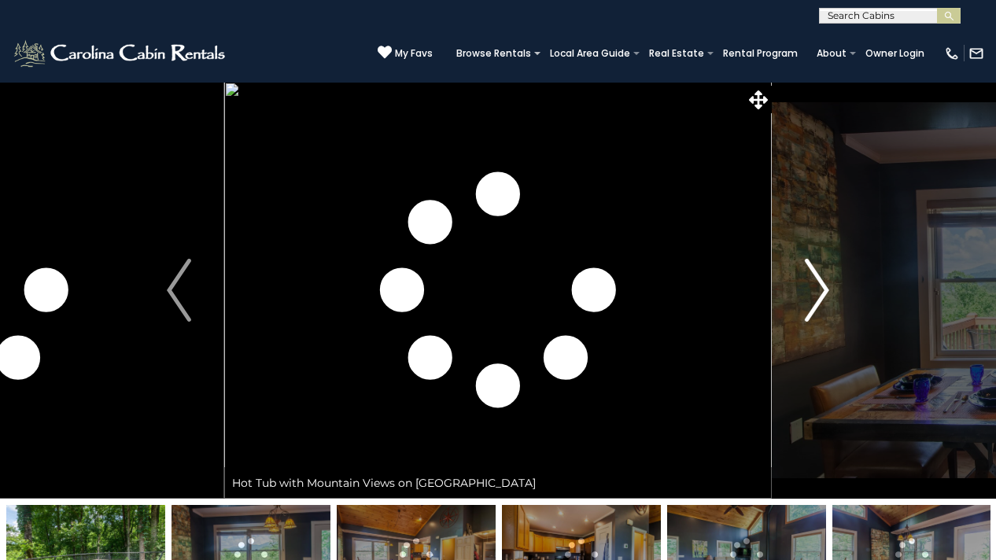
click at [828, 288] on img "Next" at bounding box center [817, 290] width 24 height 63
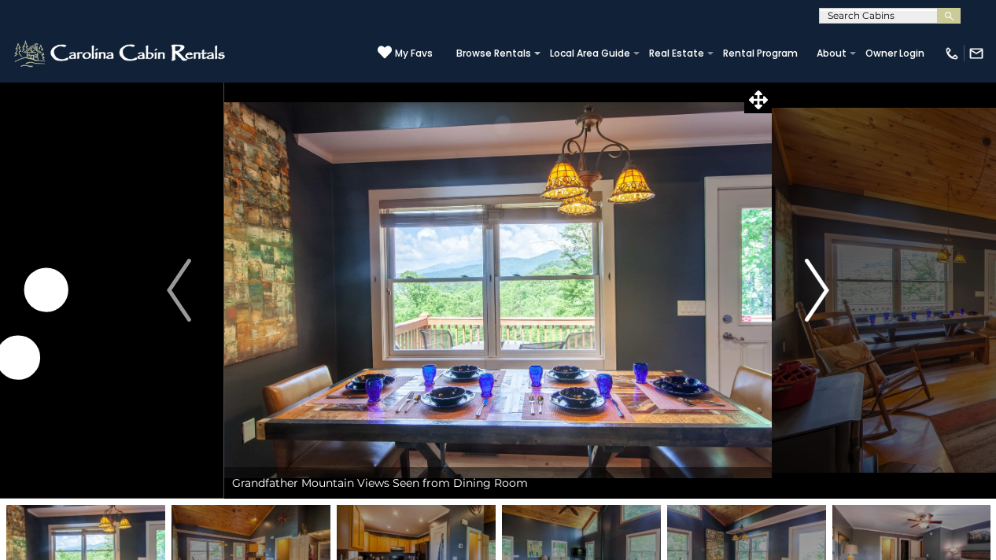
click at [828, 288] on img "Next" at bounding box center [817, 290] width 24 height 63
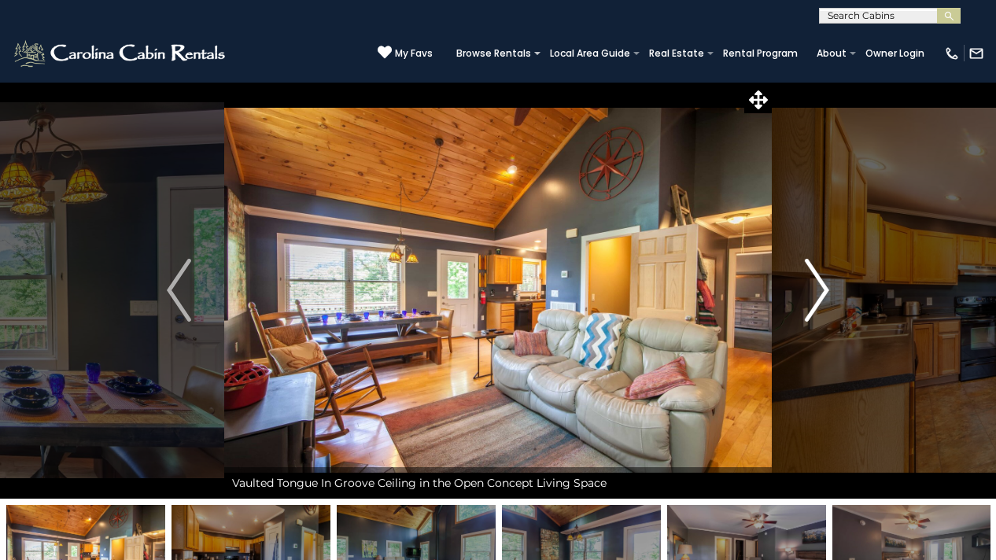
click at [828, 288] on img "Next" at bounding box center [817, 290] width 24 height 63
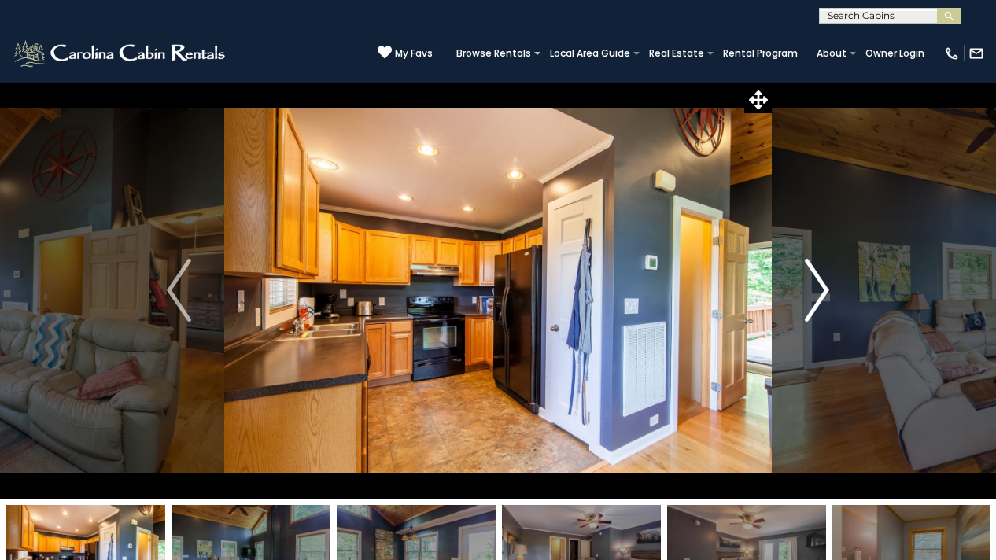
click at [828, 288] on img "Next" at bounding box center [817, 290] width 24 height 63
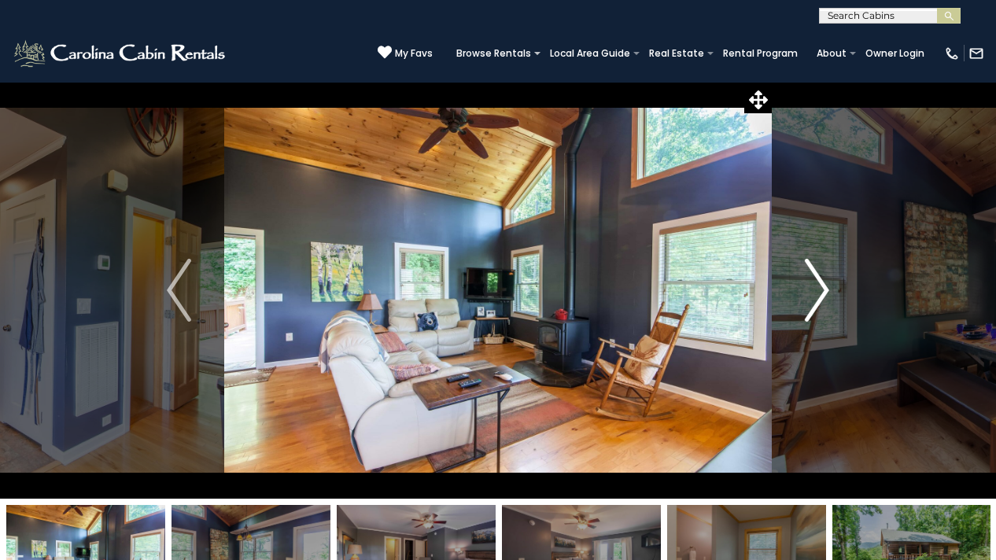
click at [828, 288] on img "Next" at bounding box center [817, 290] width 24 height 63
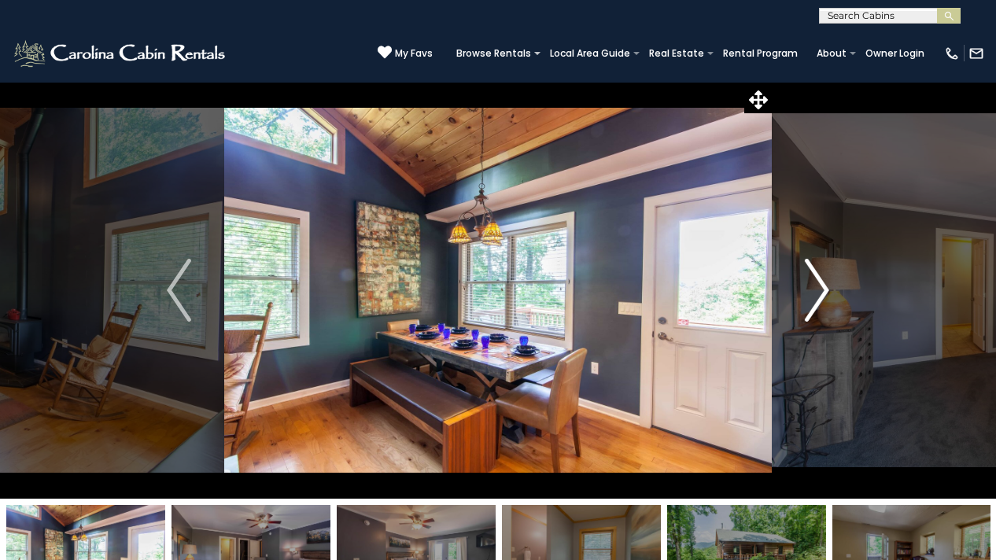
click at [828, 288] on img "Next" at bounding box center [817, 290] width 24 height 63
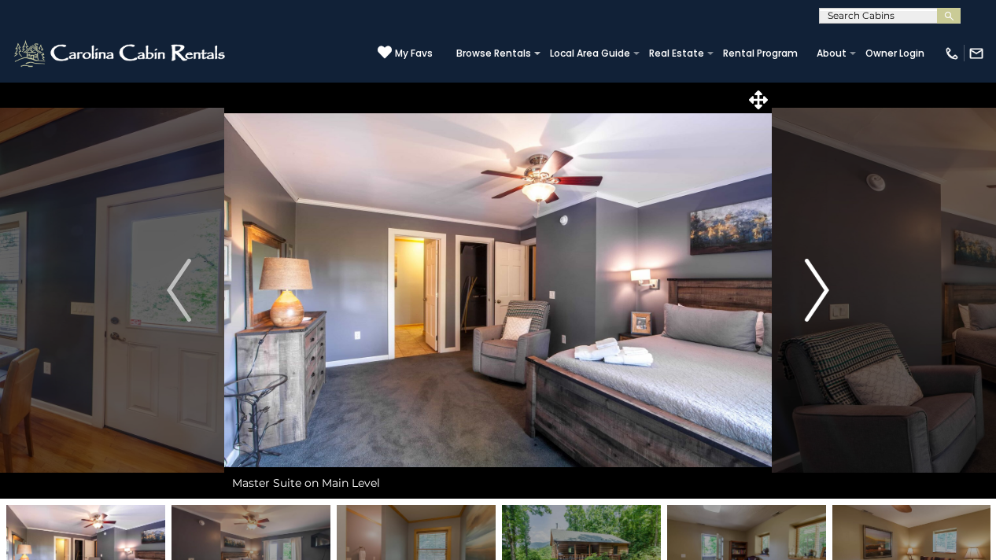
click at [828, 288] on img "Next" at bounding box center [817, 290] width 24 height 63
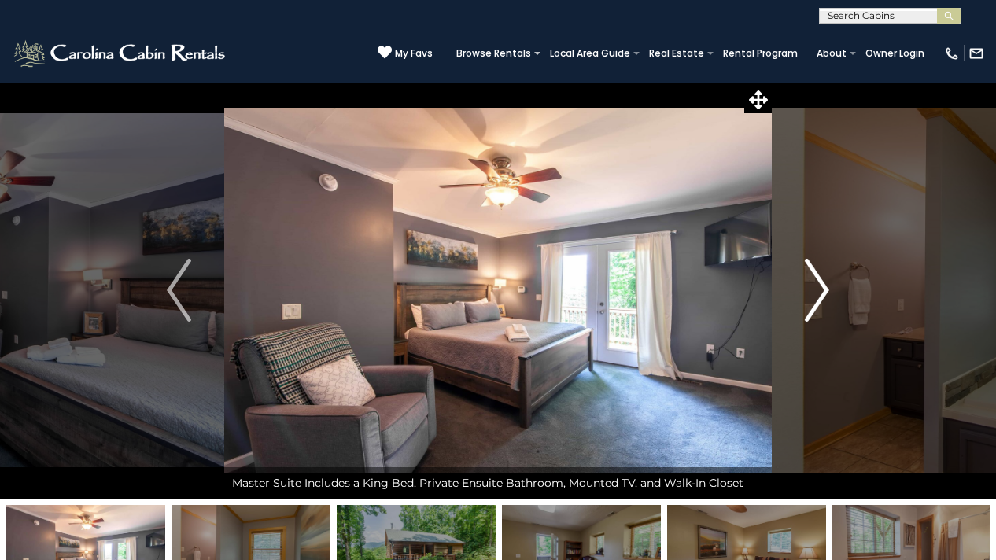
click at [828, 288] on img "Next" at bounding box center [817, 290] width 24 height 63
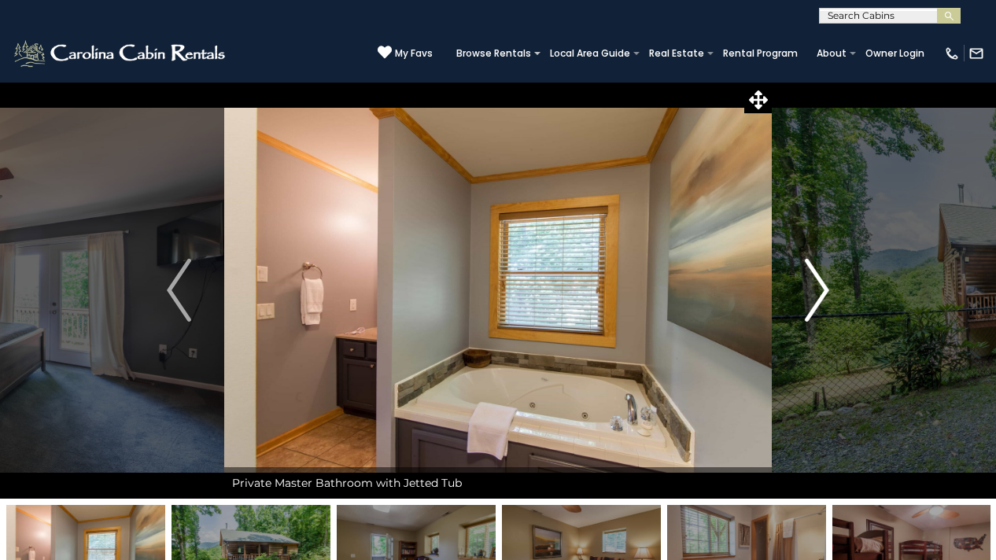
click at [828, 288] on img "Next" at bounding box center [817, 290] width 24 height 63
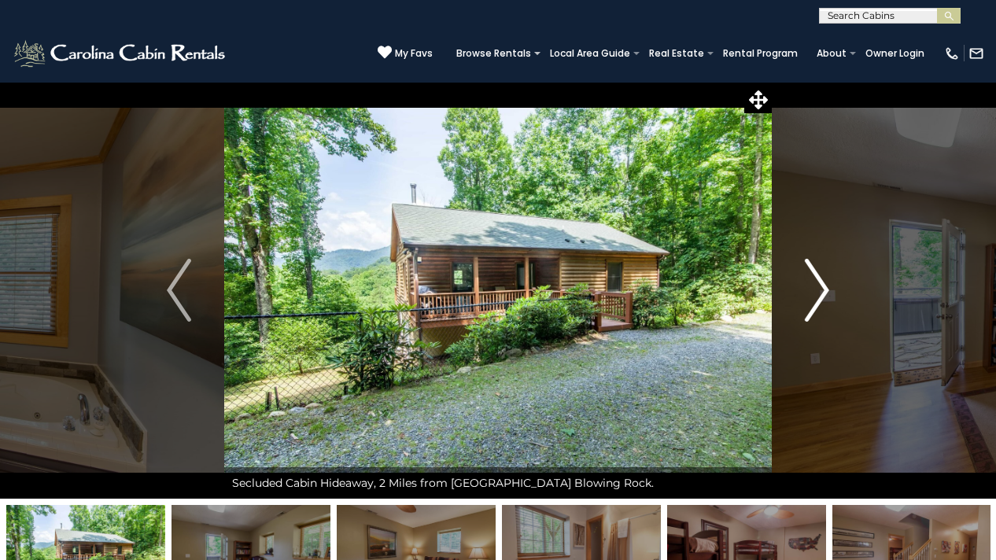
click at [828, 288] on img "Next" at bounding box center [817, 290] width 24 height 63
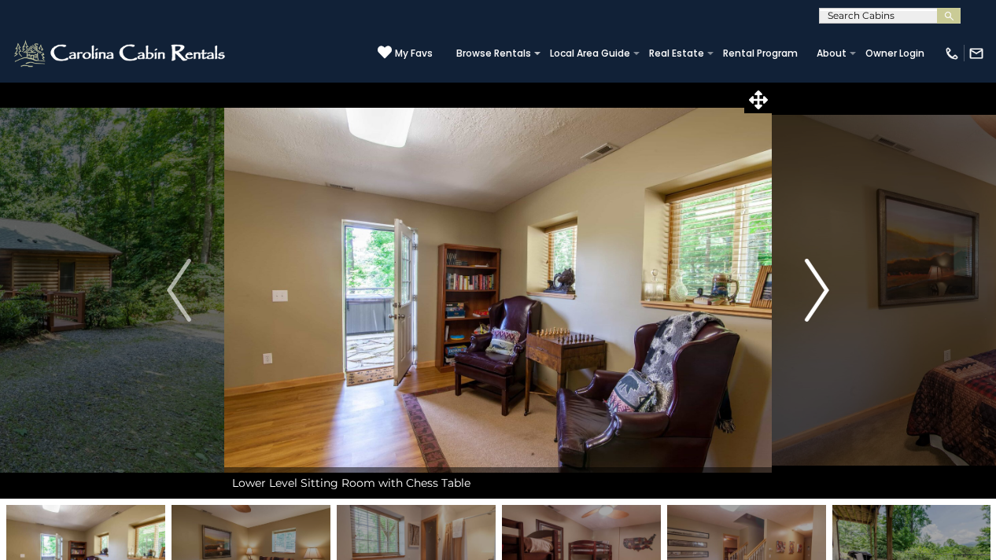
click at [828, 288] on img "Next" at bounding box center [817, 290] width 24 height 63
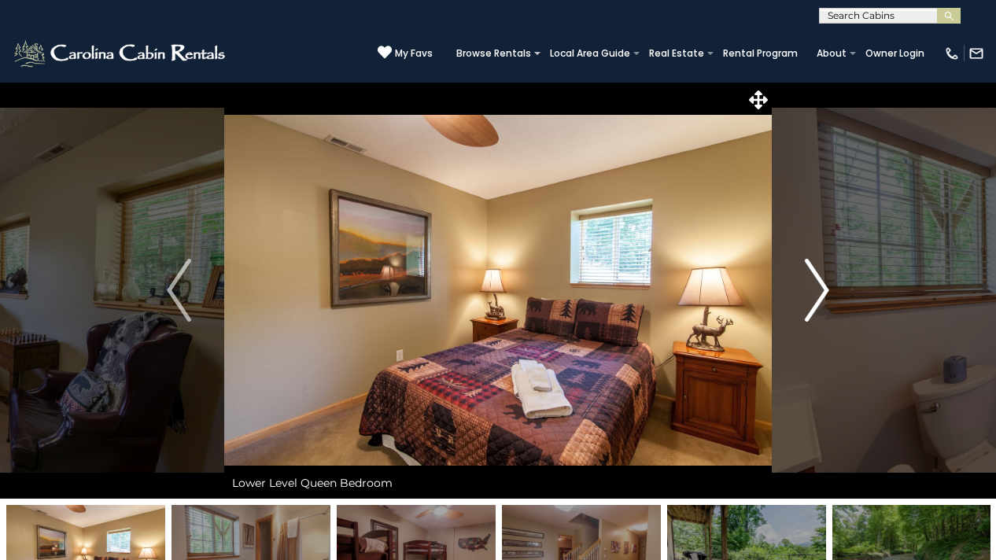
click at [828, 288] on img "Next" at bounding box center [817, 290] width 24 height 63
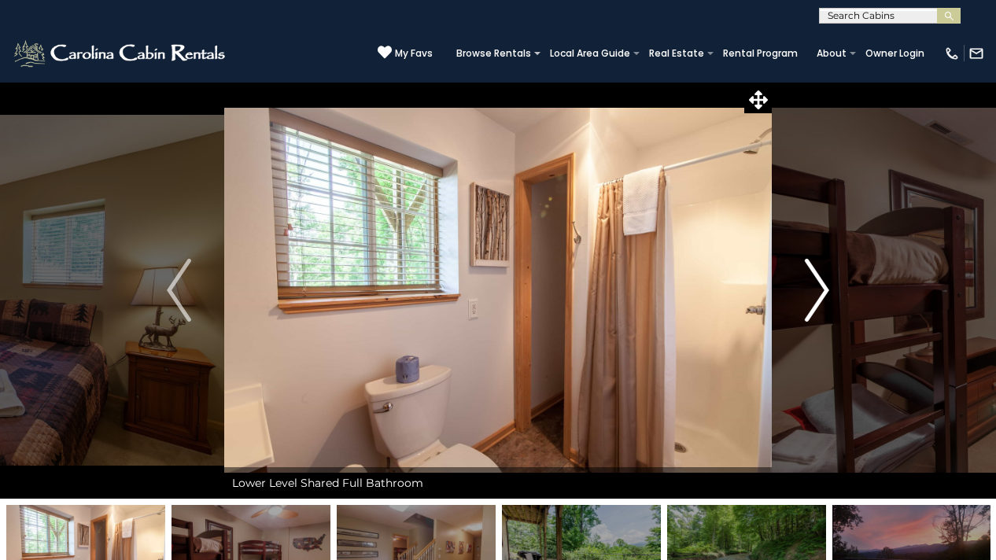
click at [828, 288] on img "Next" at bounding box center [817, 290] width 24 height 63
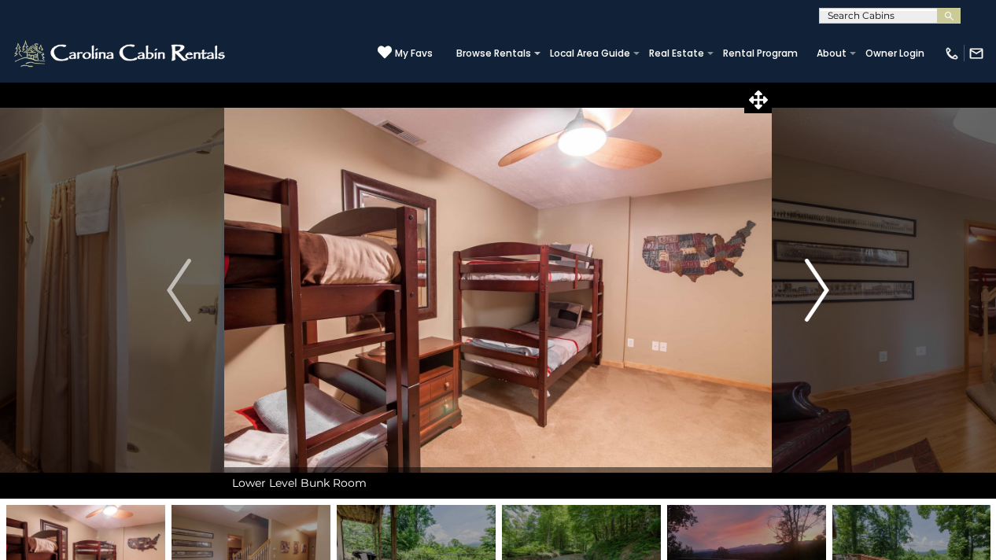
click at [828, 288] on img "Next" at bounding box center [817, 290] width 24 height 63
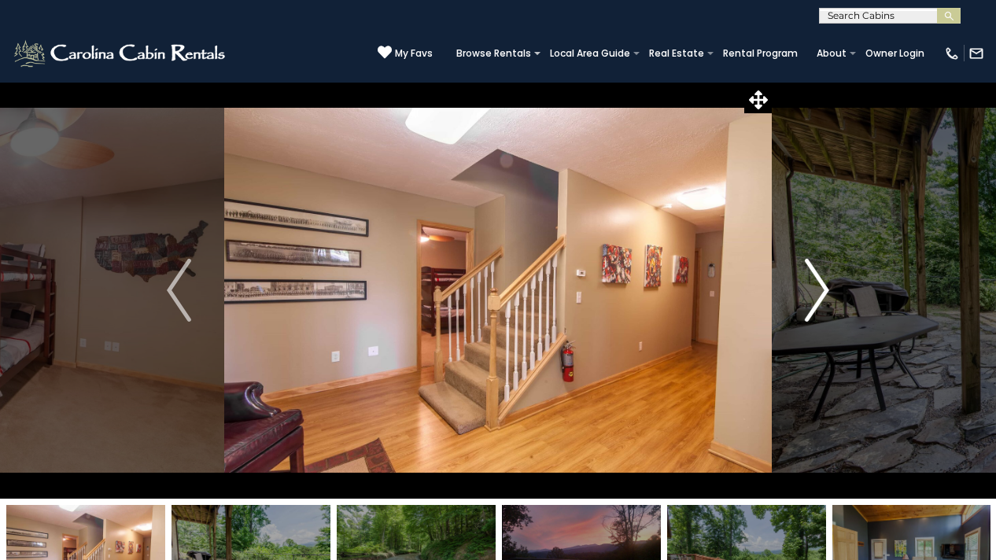
click at [828, 288] on img "Next" at bounding box center [817, 290] width 24 height 63
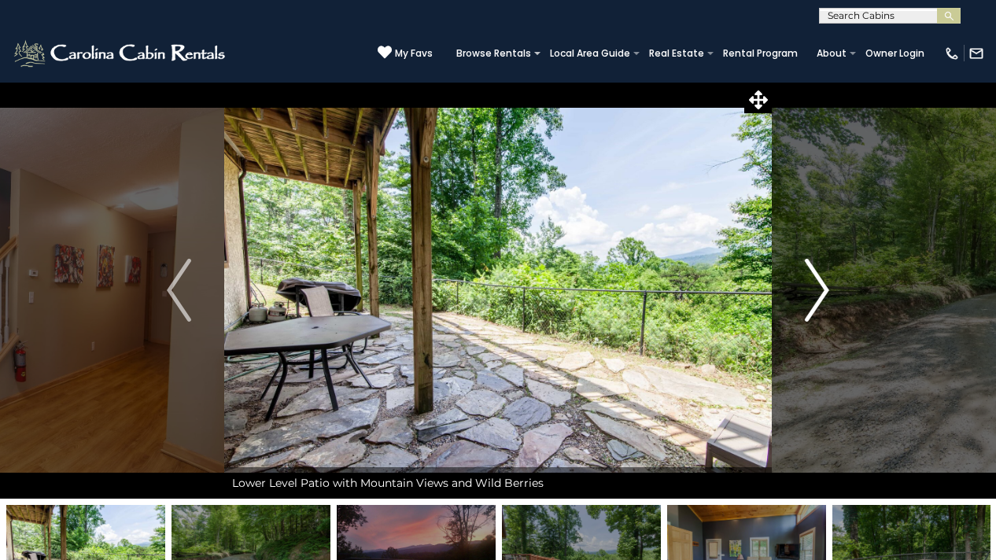
click at [828, 288] on img "Next" at bounding box center [817, 290] width 24 height 63
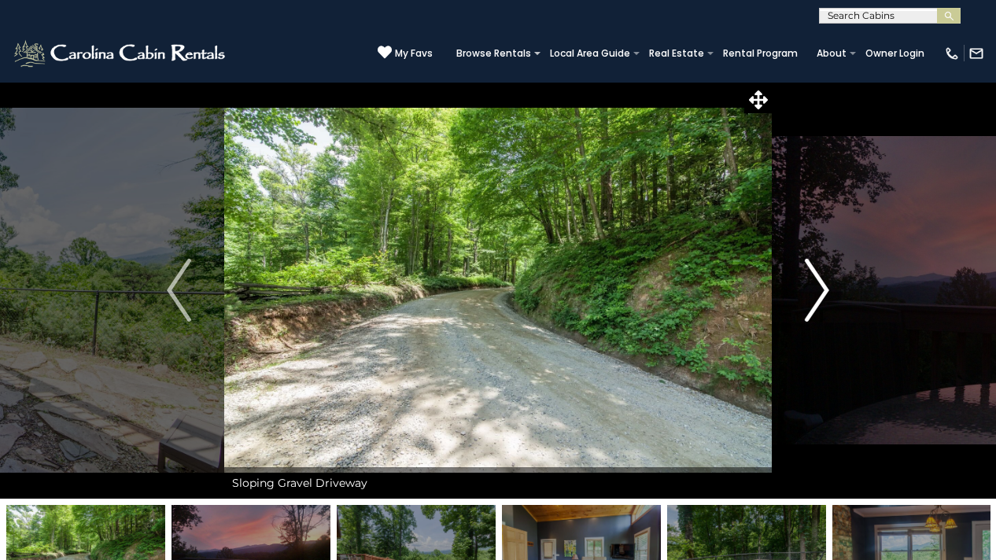
click at [828, 288] on img "Next" at bounding box center [817, 290] width 24 height 63
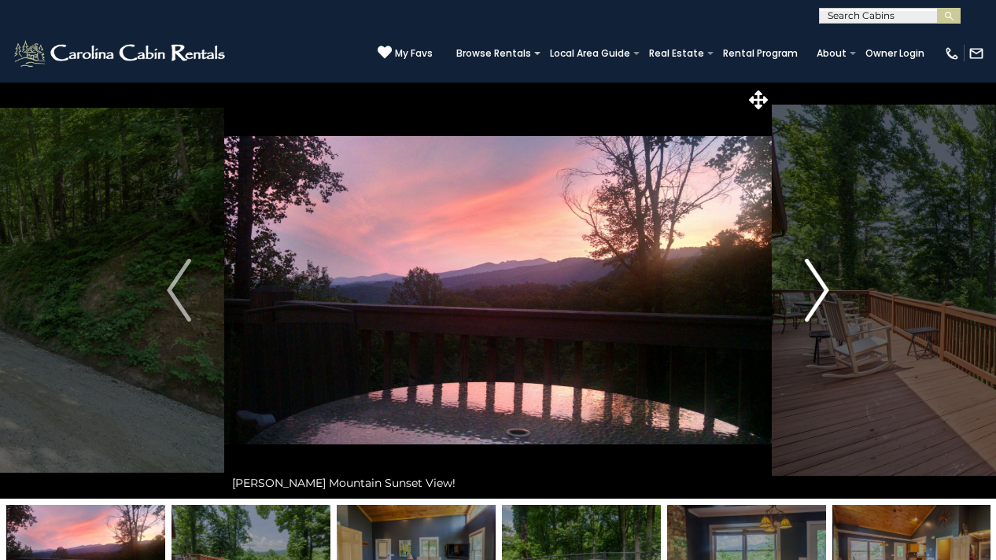
click at [828, 288] on img "Next" at bounding box center [817, 290] width 24 height 63
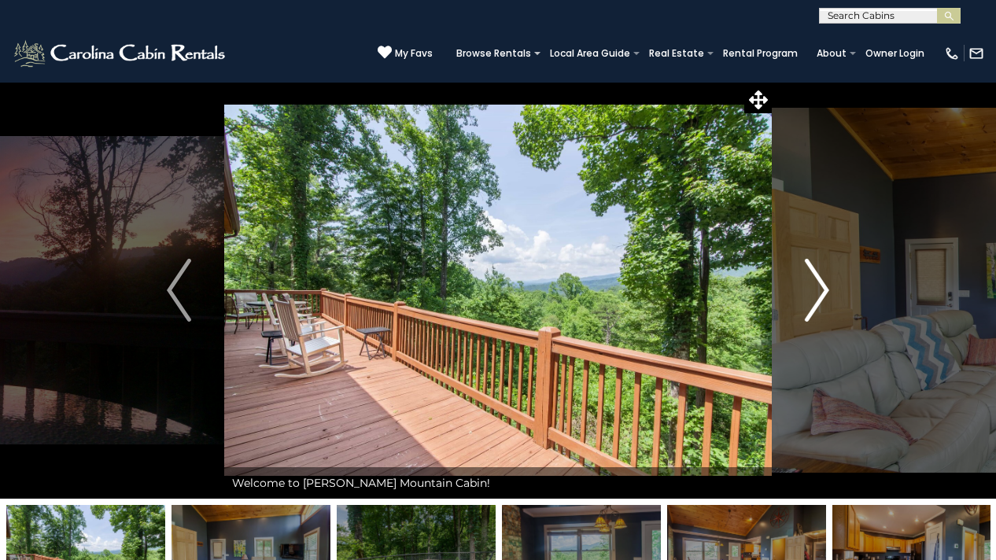
click at [828, 288] on img "Next" at bounding box center [817, 290] width 24 height 63
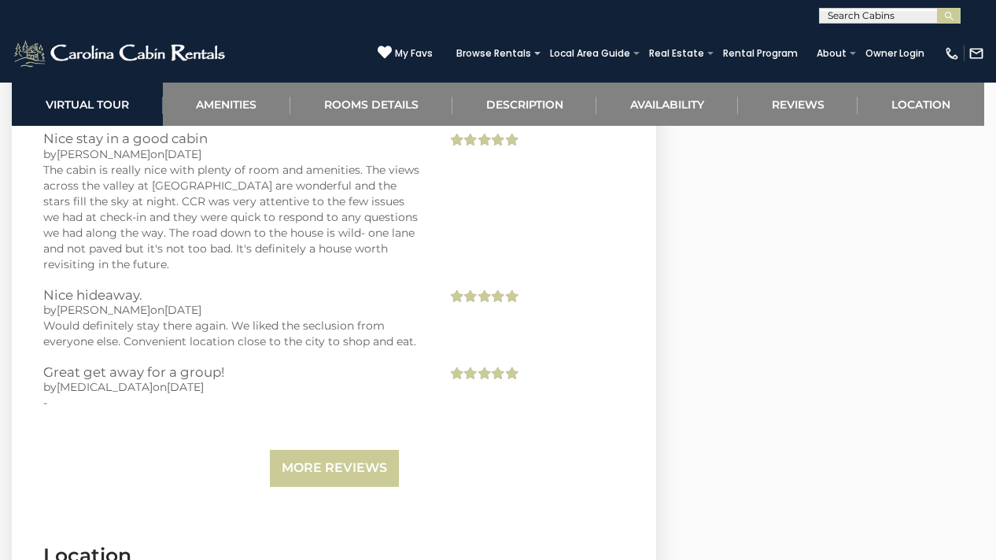
scroll to position [3611, 0]
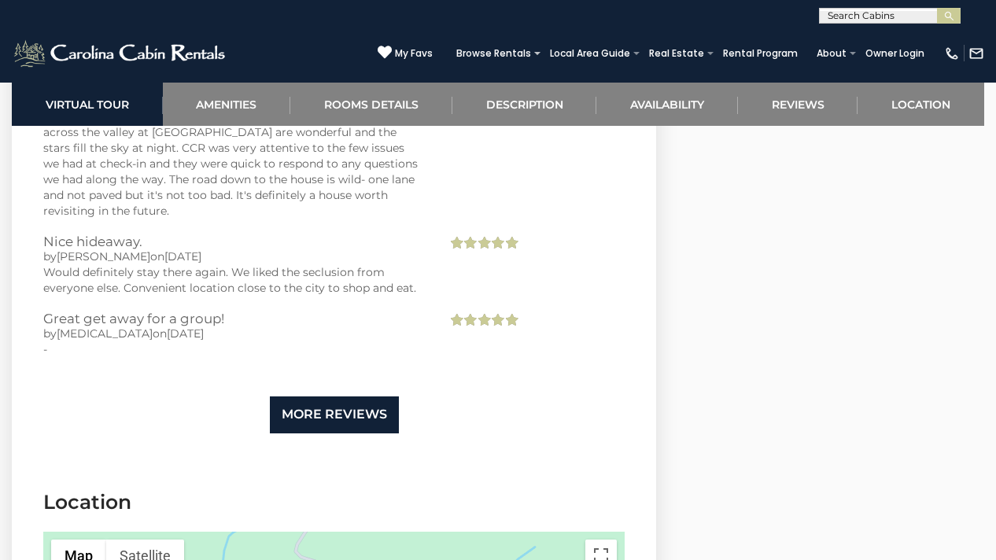
click at [340, 433] on link "More Reviews" at bounding box center [334, 415] width 129 height 37
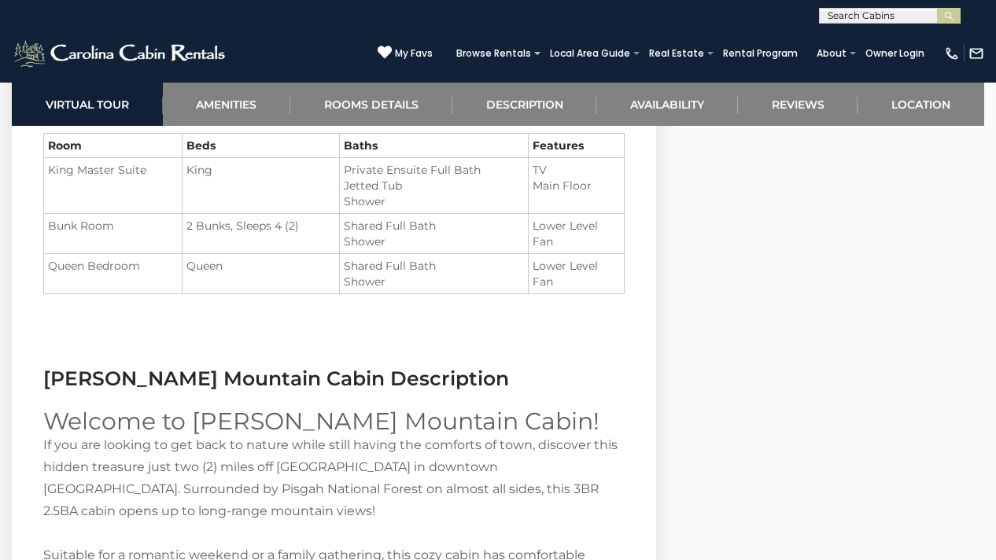
scroll to position [0, 0]
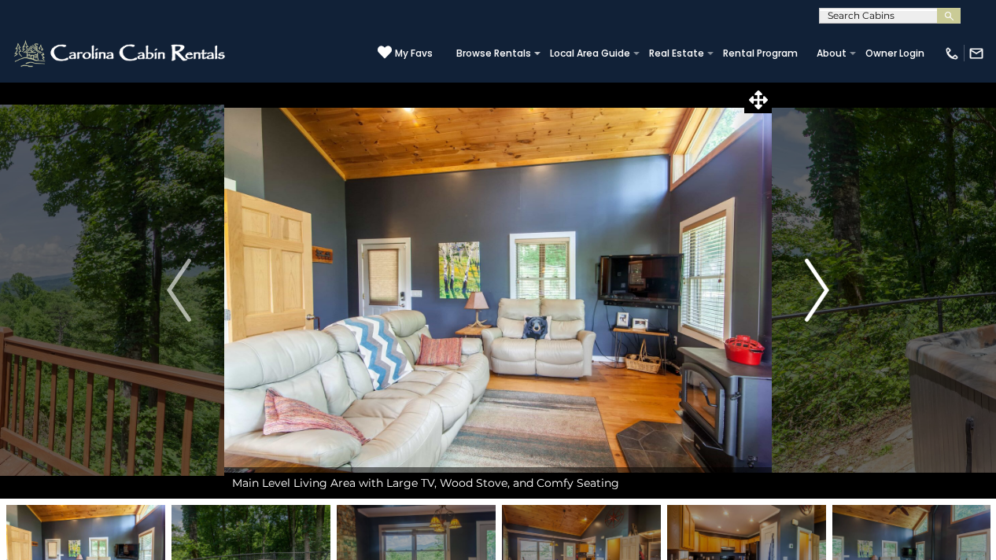
click at [817, 307] on img "Next" at bounding box center [817, 290] width 24 height 63
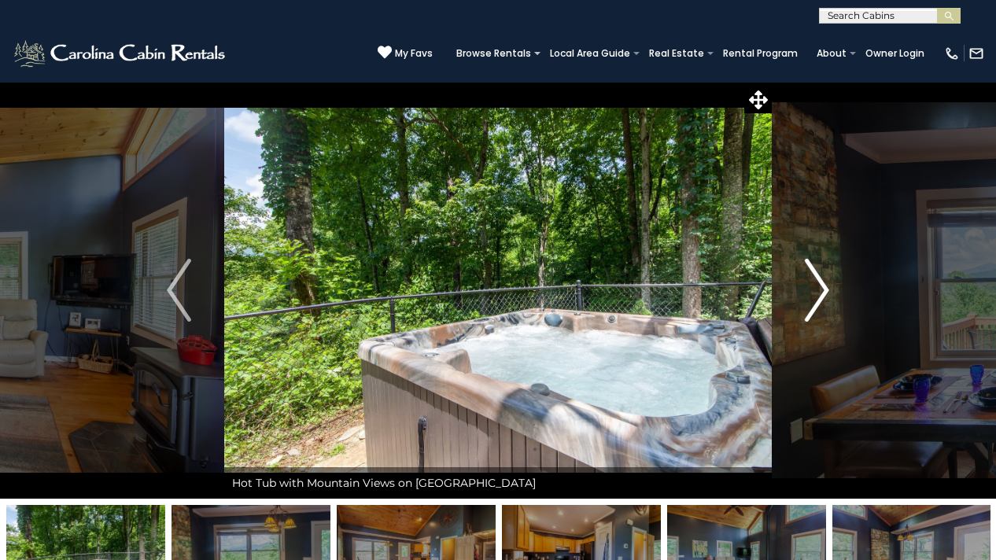
click at [817, 307] on img "Next" at bounding box center [817, 290] width 24 height 63
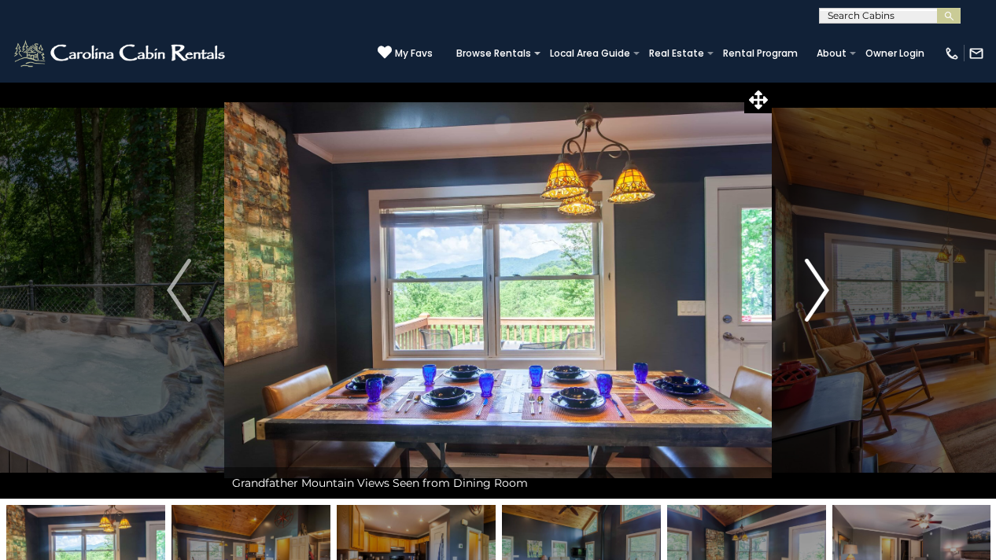
click at [817, 307] on img "Next" at bounding box center [817, 290] width 24 height 63
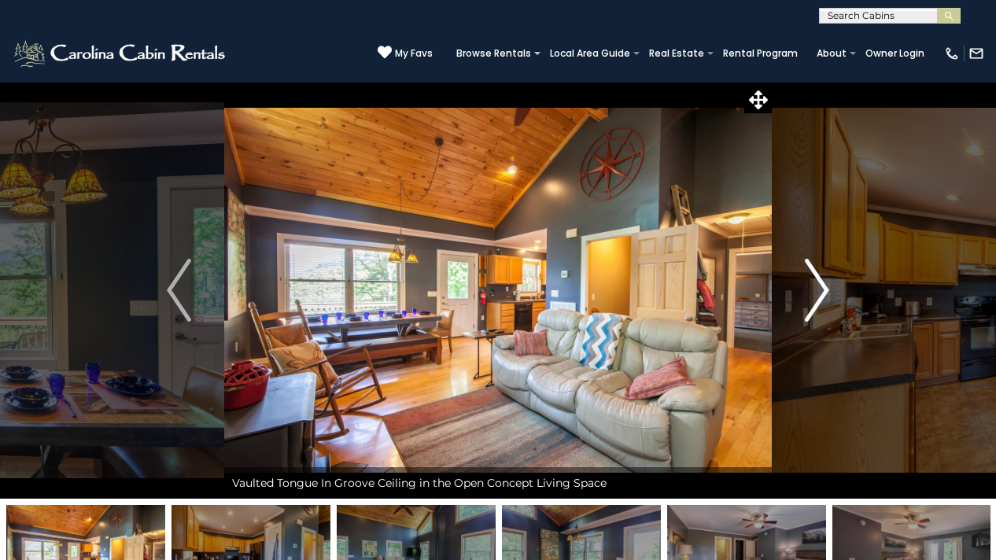
click at [817, 307] on img "Next" at bounding box center [817, 290] width 24 height 63
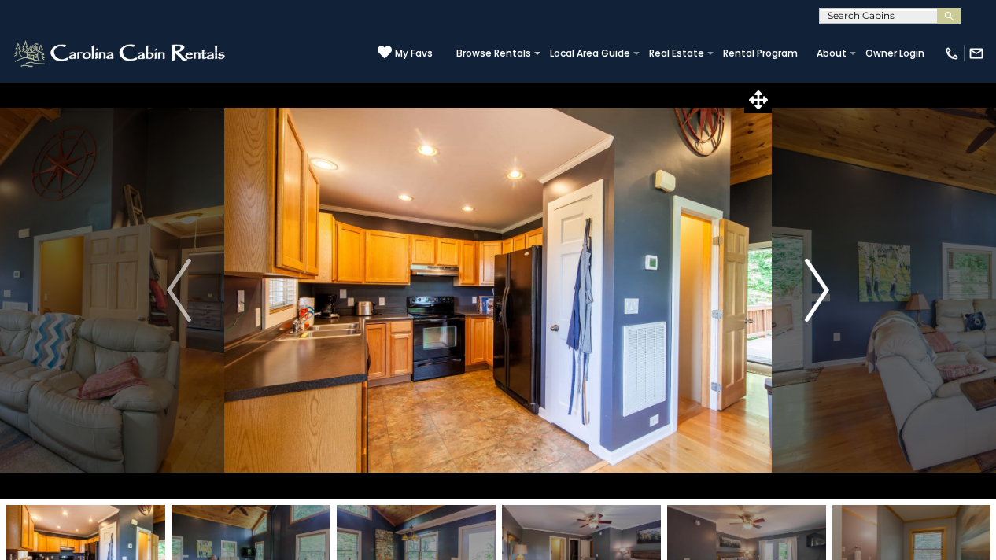
click at [817, 307] on img "Next" at bounding box center [817, 290] width 24 height 63
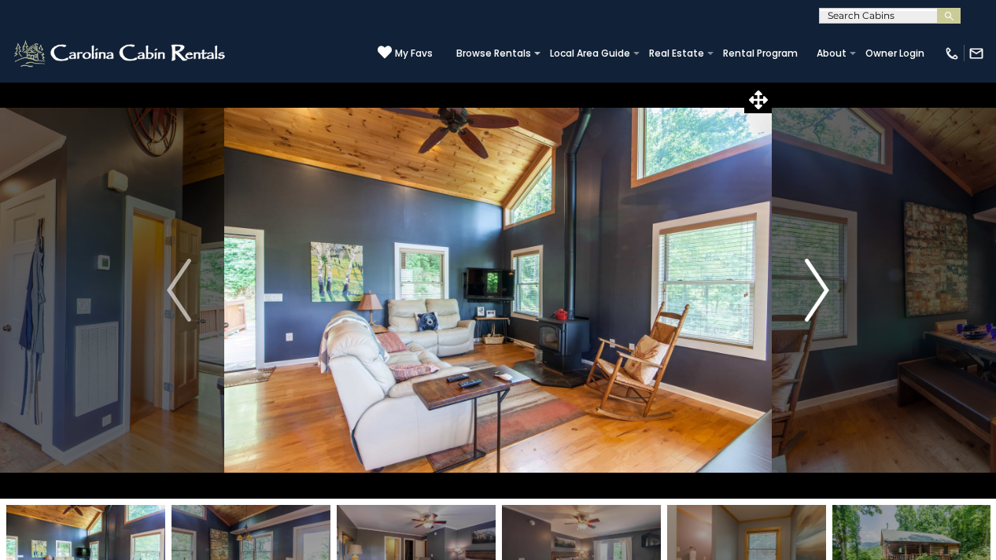
click at [817, 307] on img "Next" at bounding box center [817, 290] width 24 height 63
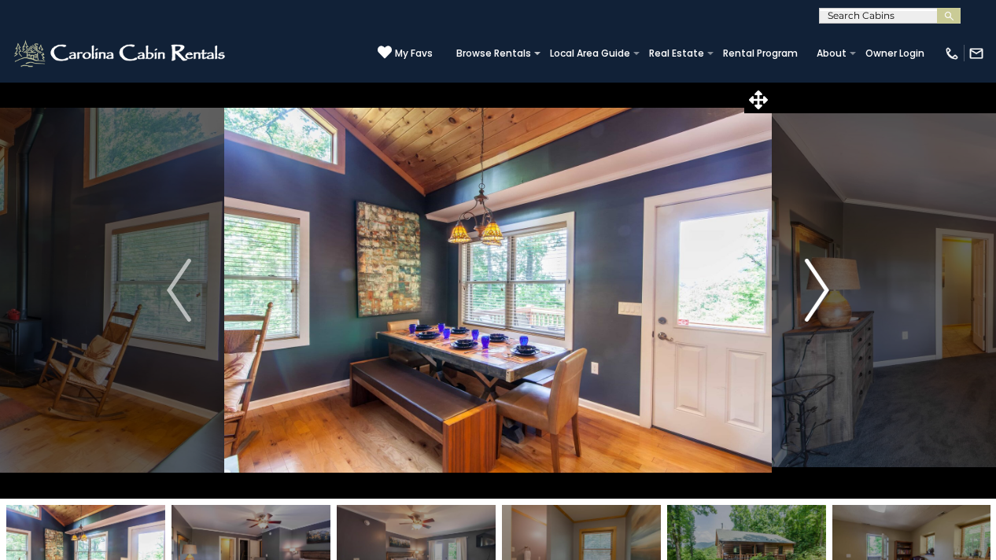
click at [817, 307] on img "Next" at bounding box center [817, 290] width 24 height 63
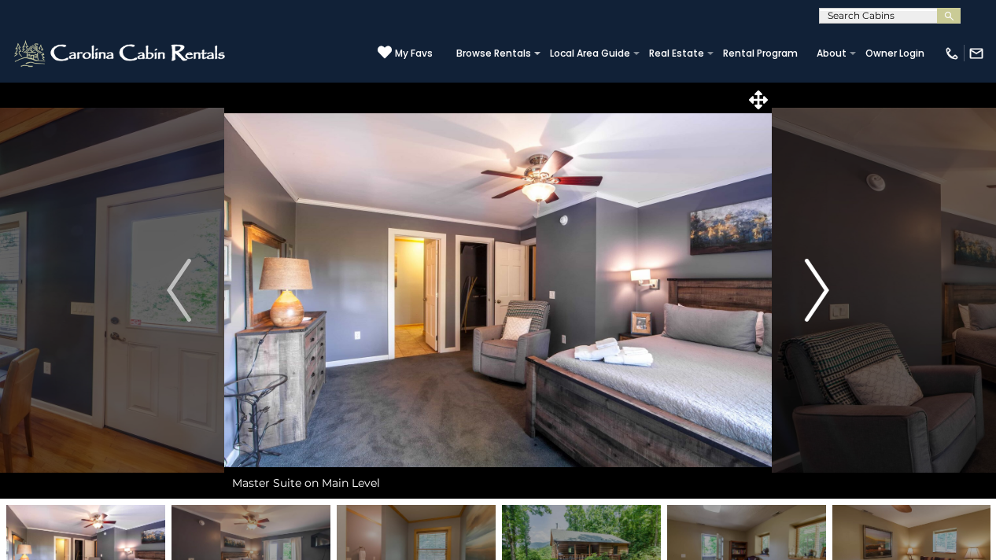
click at [817, 307] on img "Next" at bounding box center [817, 290] width 24 height 63
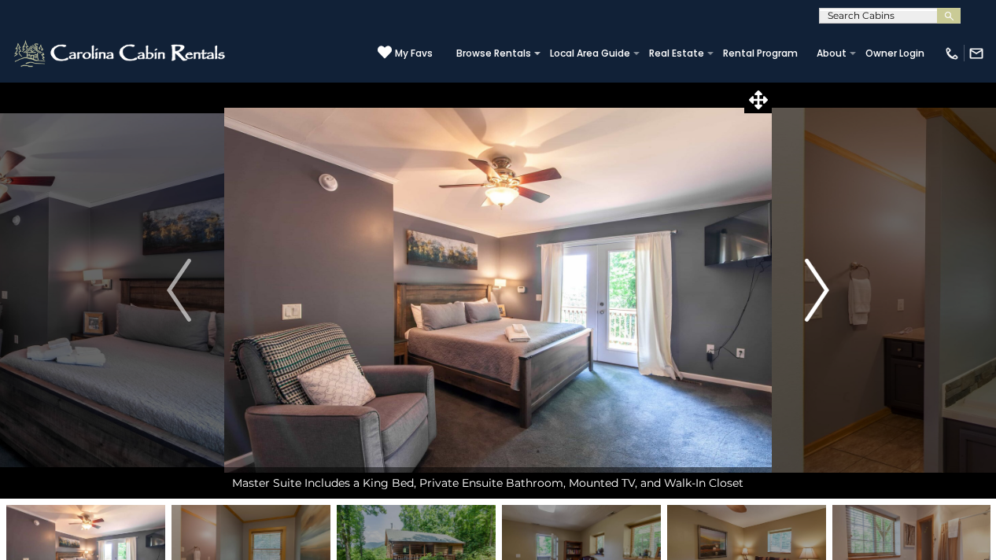
click at [817, 307] on img "Next" at bounding box center [817, 290] width 24 height 63
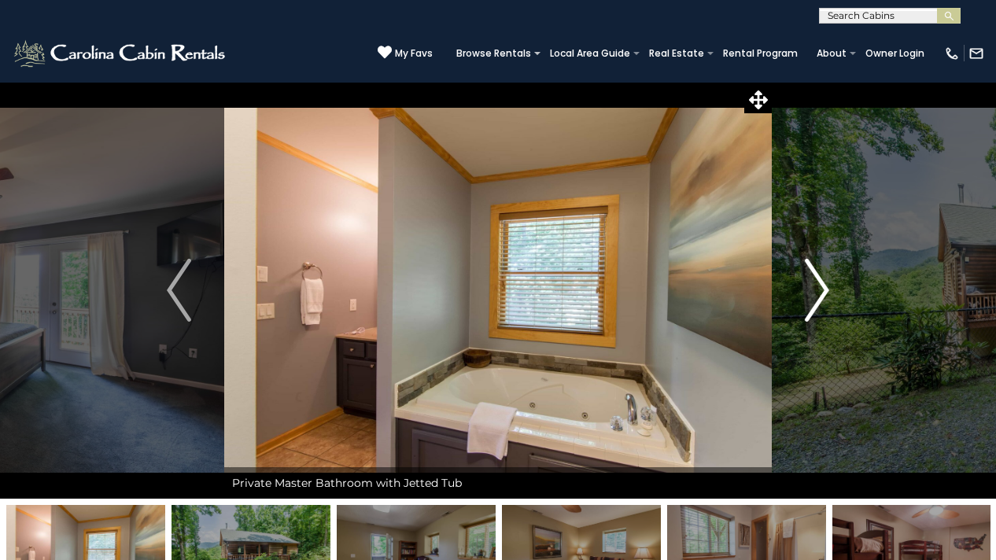
click at [817, 307] on img "Next" at bounding box center [817, 290] width 24 height 63
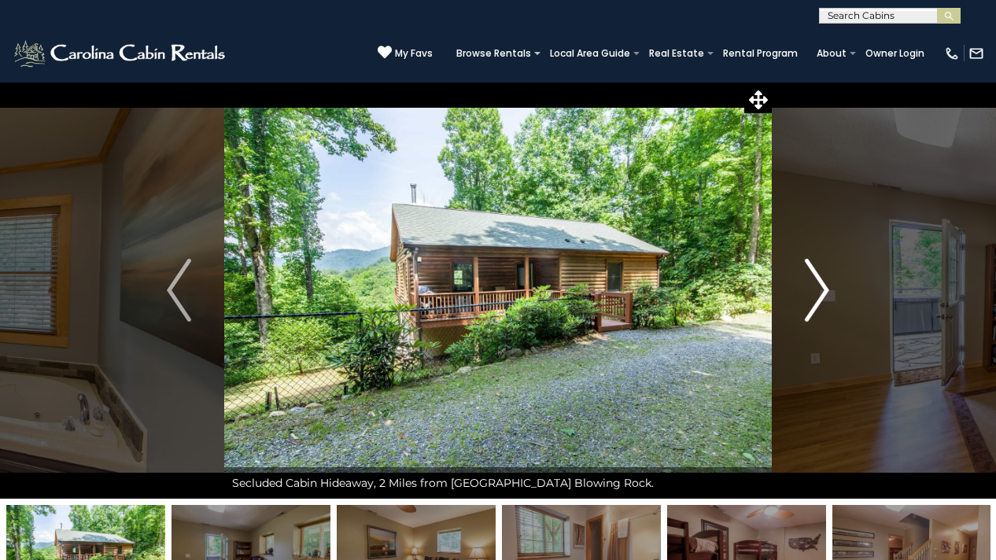
click at [826, 289] on img "Next" at bounding box center [817, 290] width 24 height 63
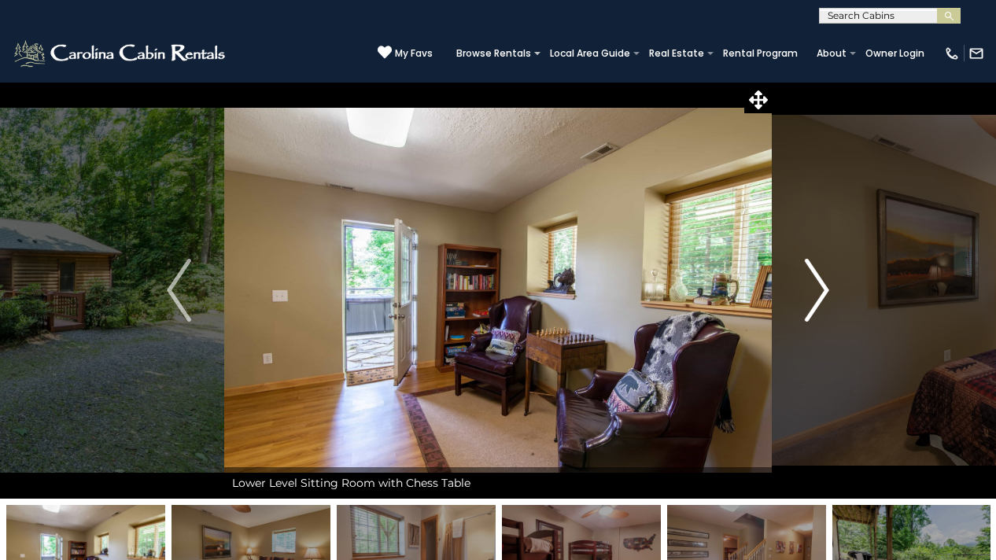
click at [826, 289] on img "Next" at bounding box center [817, 290] width 24 height 63
